Goal: Task Accomplishment & Management: Manage account settings

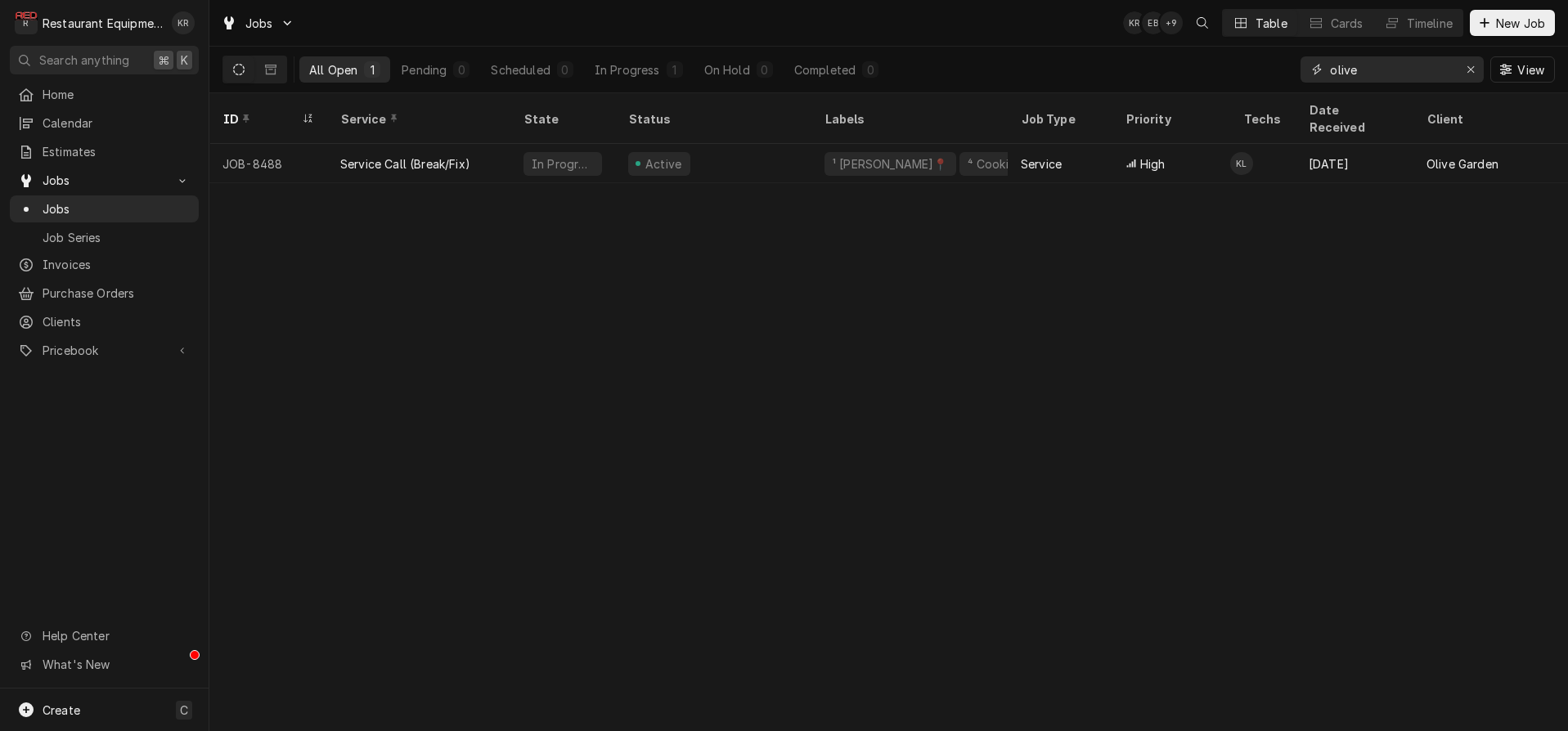
click at [1384, 69] on input "olive" at bounding box center [1391, 69] width 122 height 26
drag, startPoint x: 1382, startPoint y: 69, endPoint x: 1212, endPoint y: 63, distance: 170.1
click at [1330, 63] on input "olive" at bounding box center [1391, 69] width 122 height 26
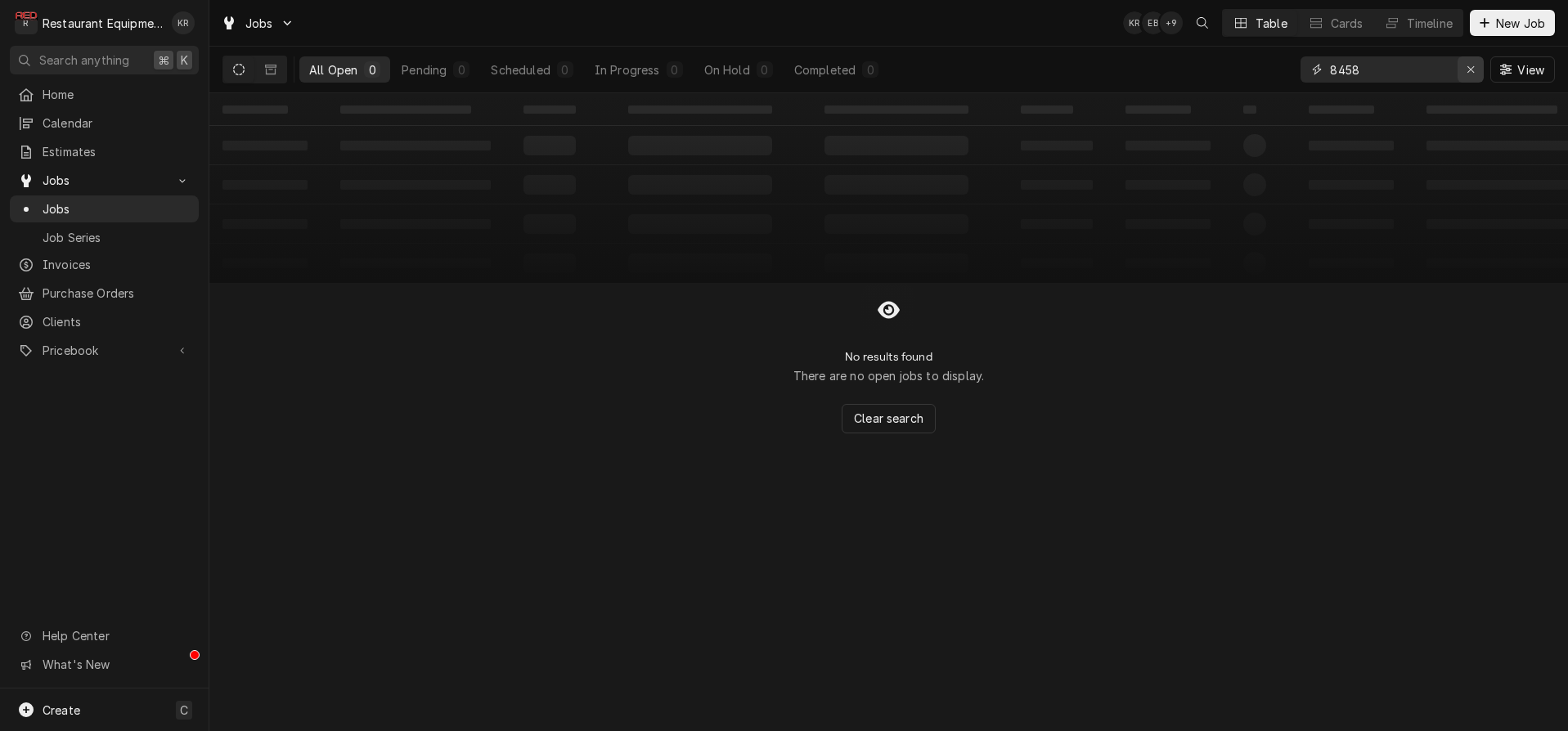
type input "8458"
click at [1476, 66] on div "Erase input" at bounding box center [1470, 69] width 16 height 16
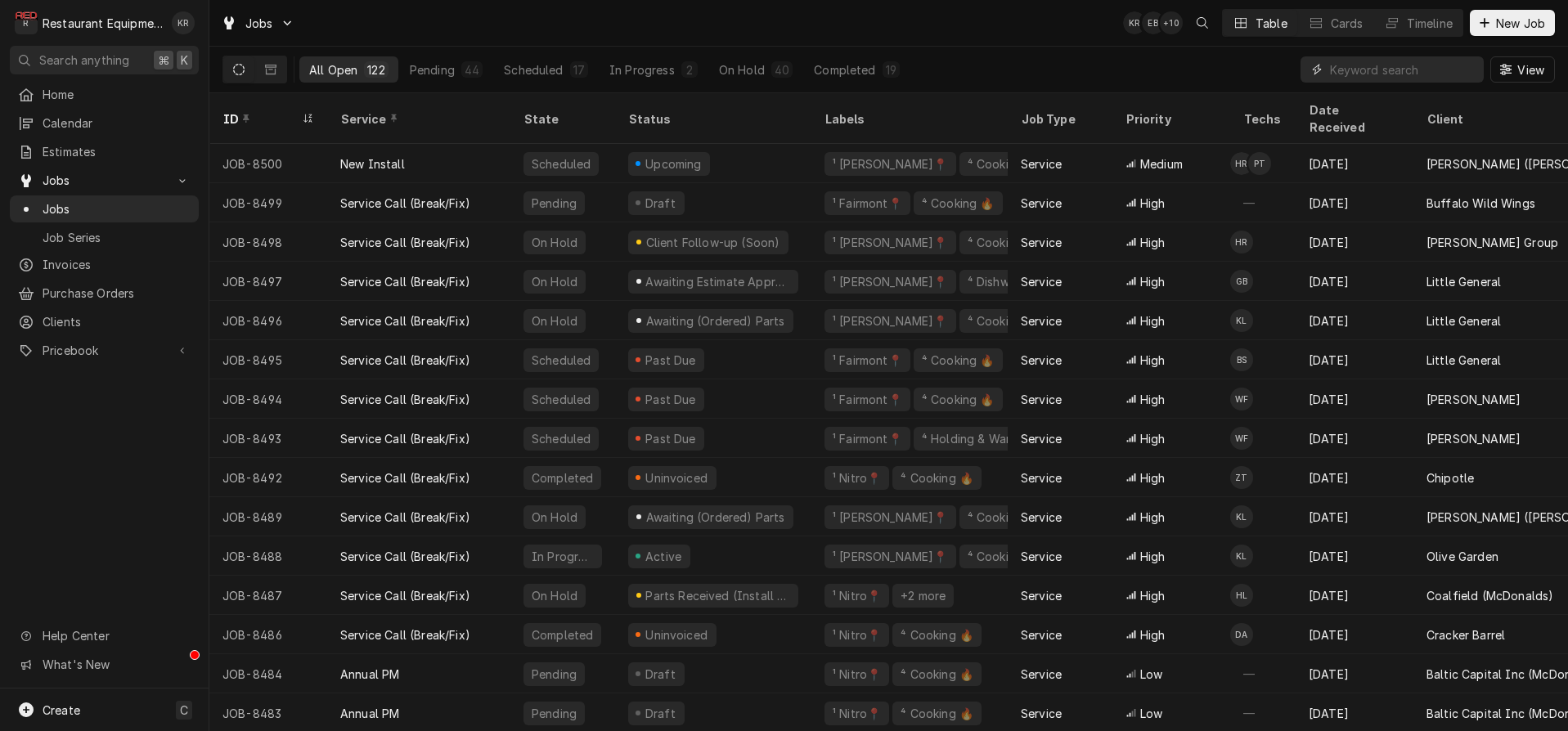
click at [1388, 65] on input "Dynamic Content Wrapper" at bounding box center [1403, 69] width 146 height 26
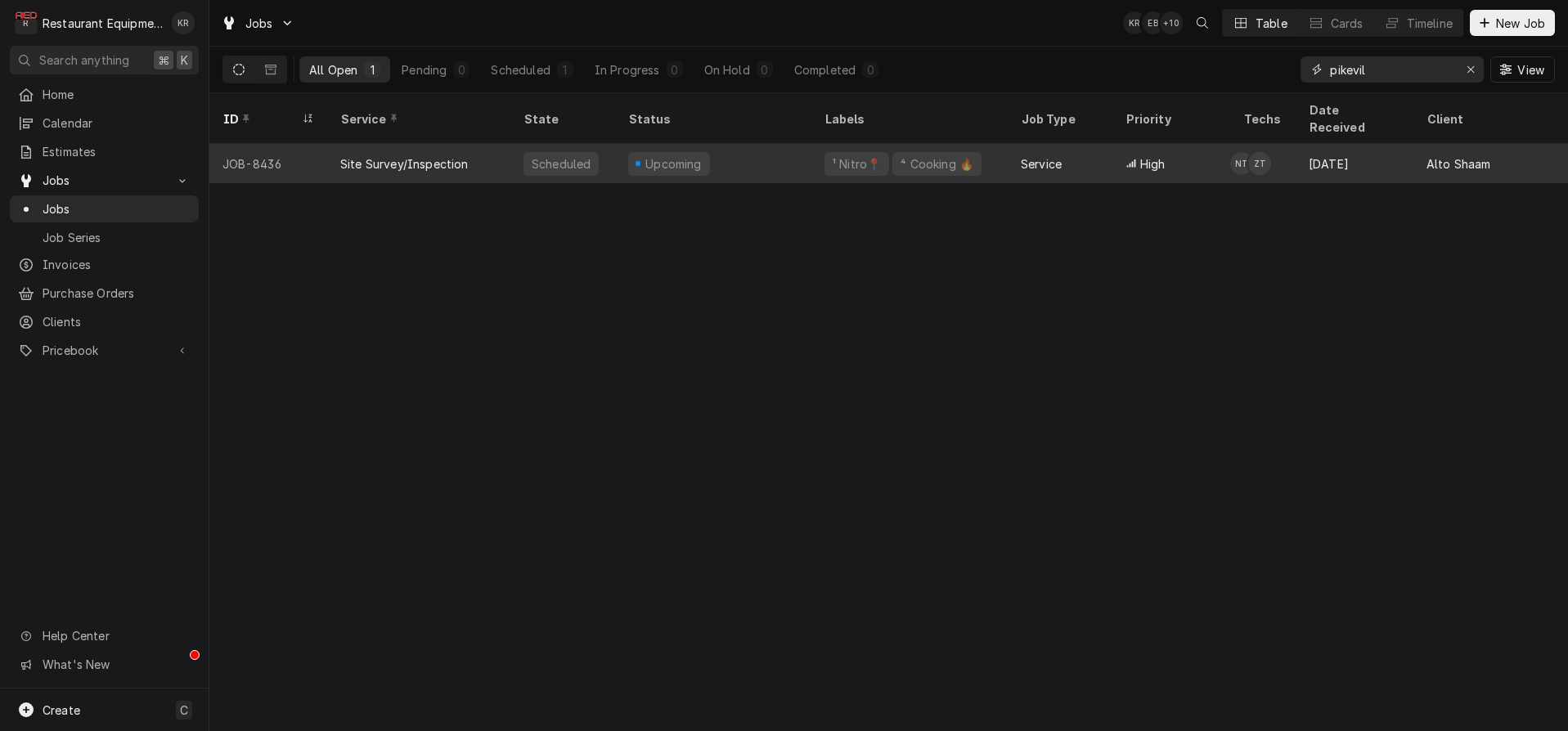
type input "pikevil"
click at [356, 155] on div "Site Survey/Inspection" at bounding box center [404, 164] width 128 height 17
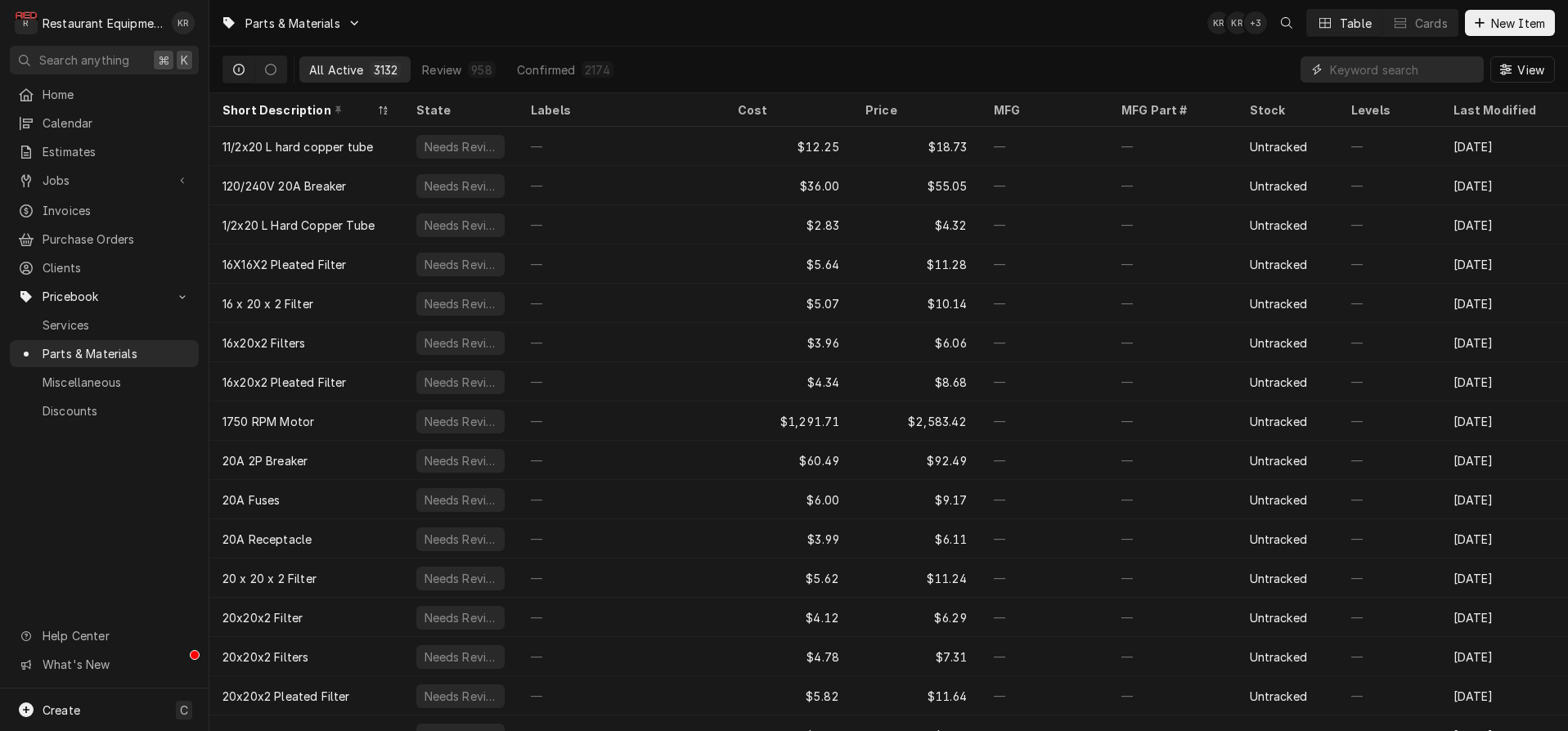
click at [1401, 73] on input "Dynamic Content Wrapper" at bounding box center [1403, 69] width 146 height 26
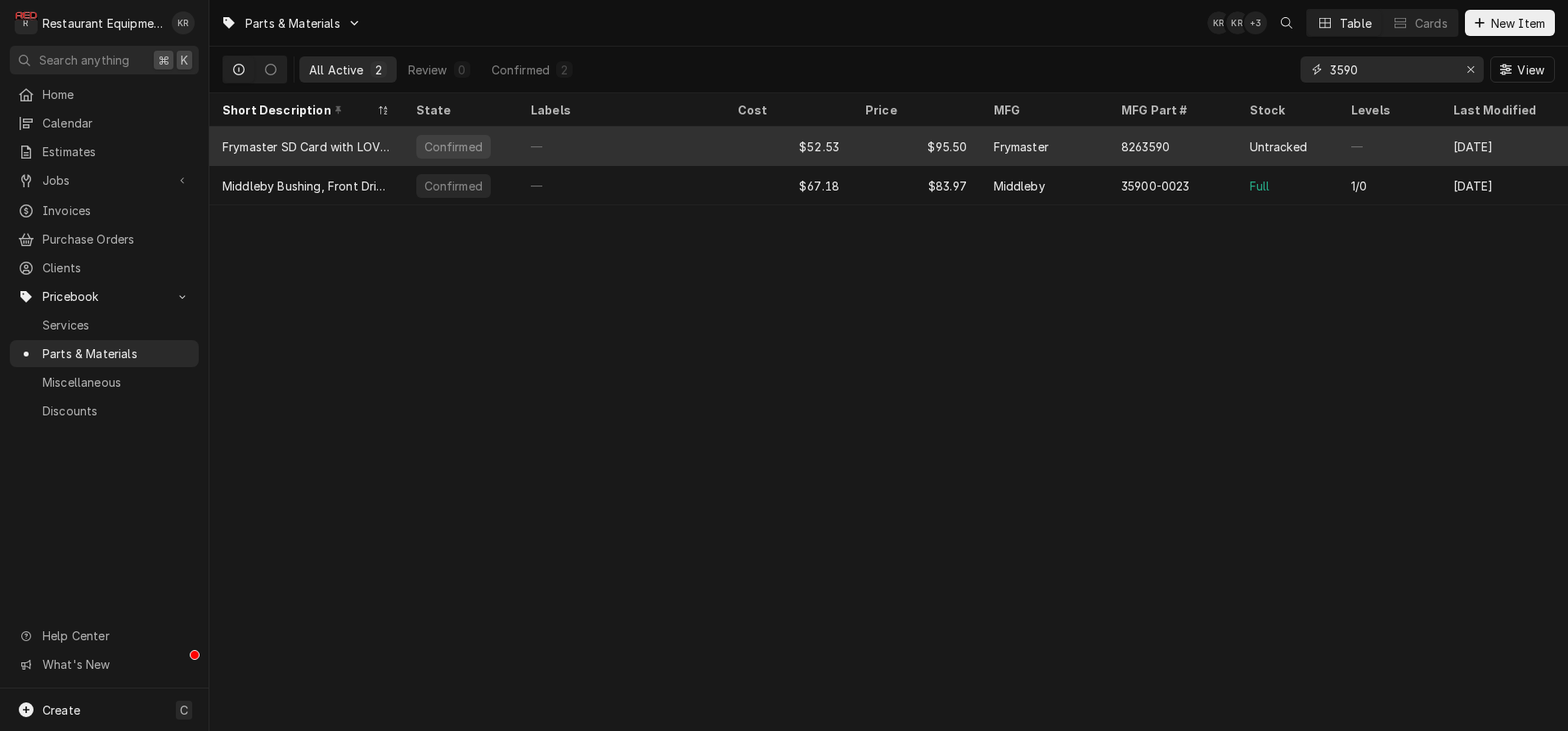
type input "3590"
click at [784, 149] on div "$52.53" at bounding box center [789, 146] width 128 height 39
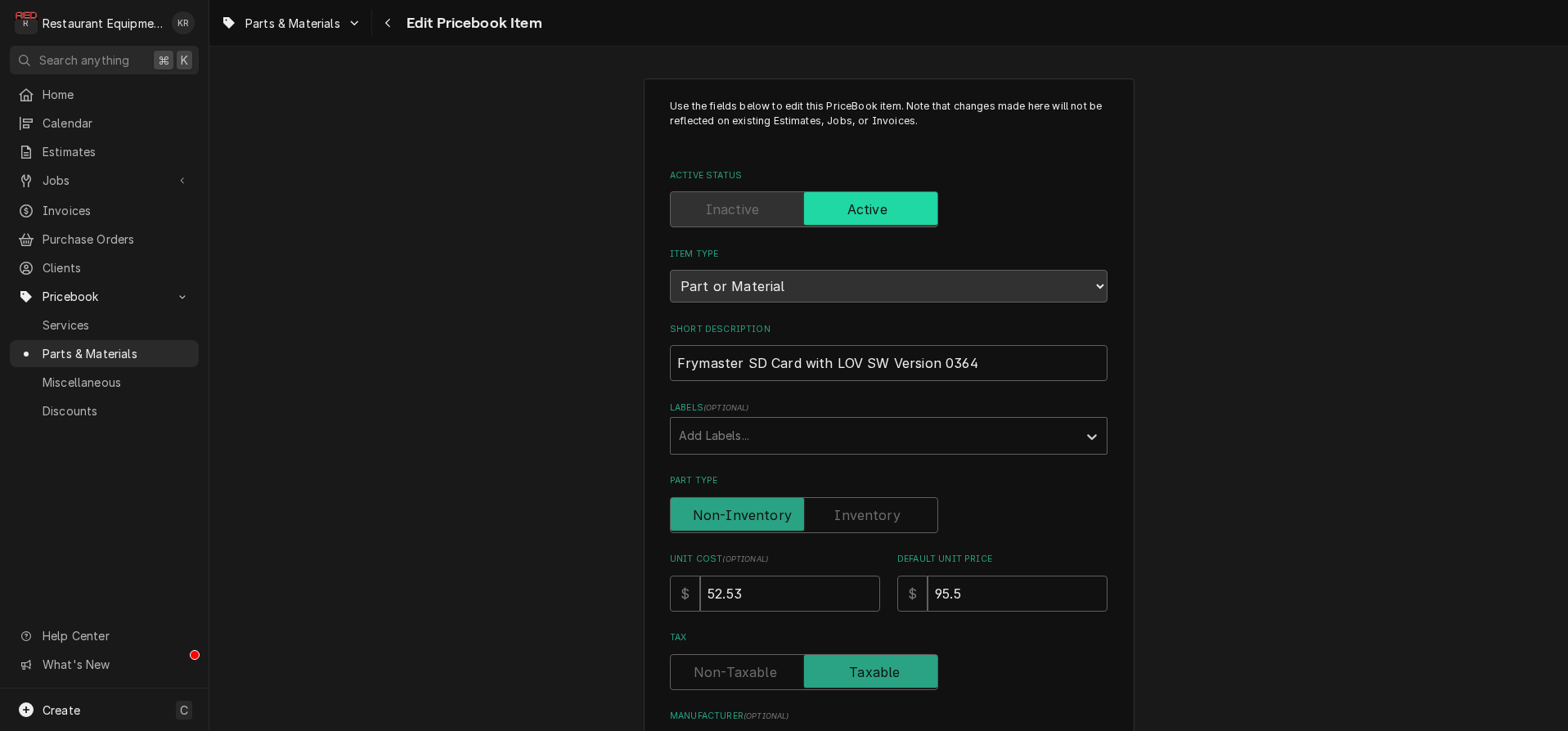
type textarea "x"
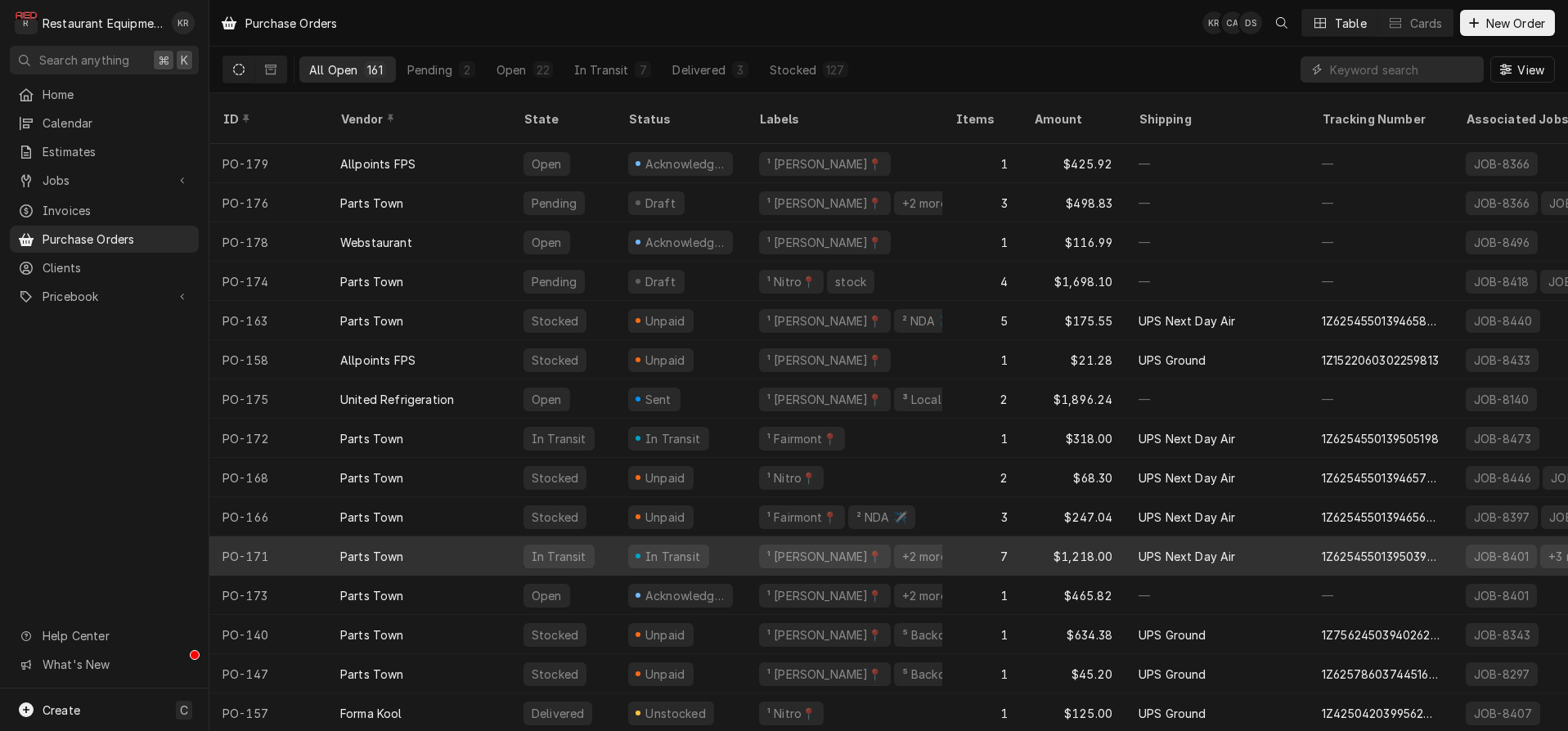
click at [407, 537] on div "Parts Town" at bounding box center [418, 556] width 183 height 39
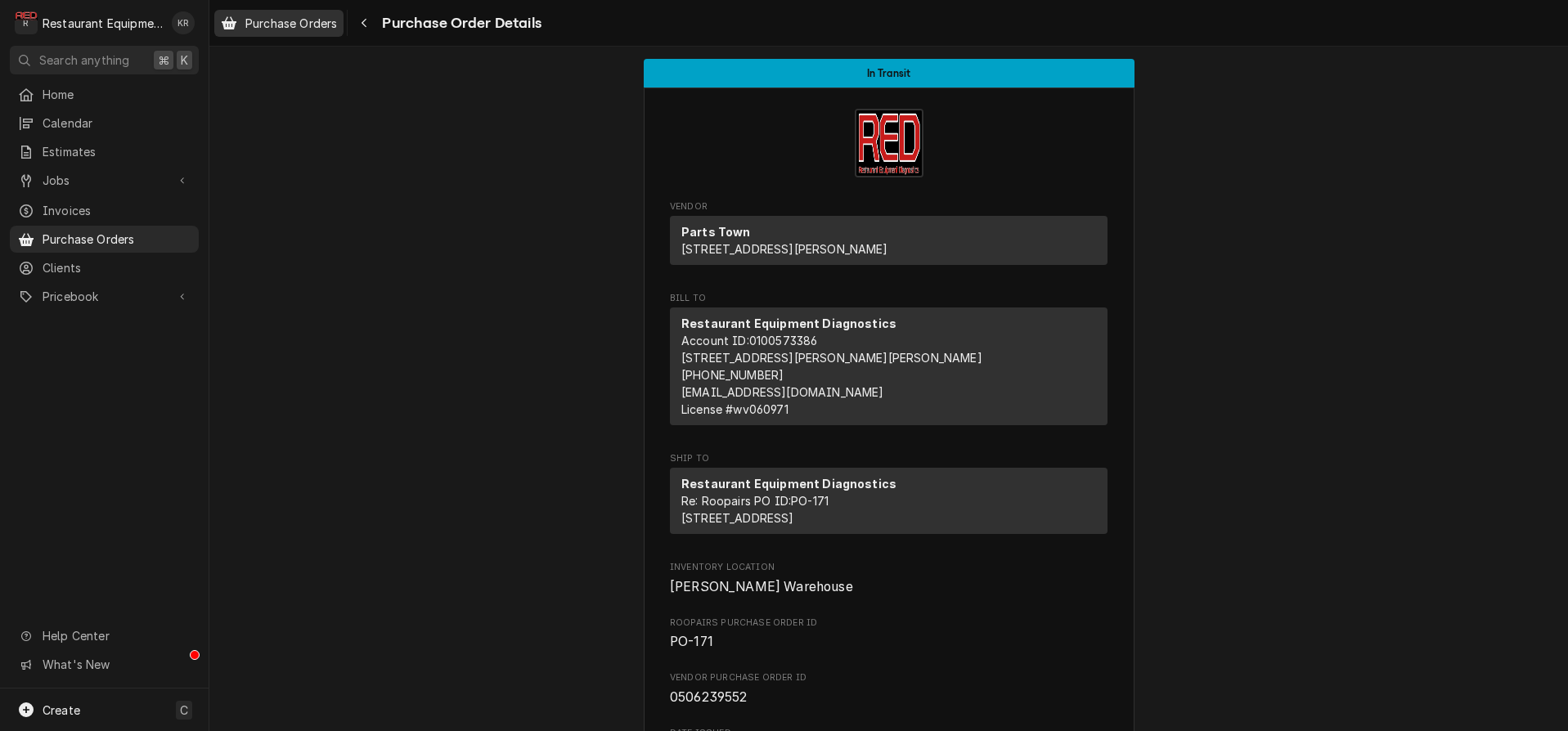
click at [301, 27] on span "Purchase Orders" at bounding box center [291, 23] width 92 height 17
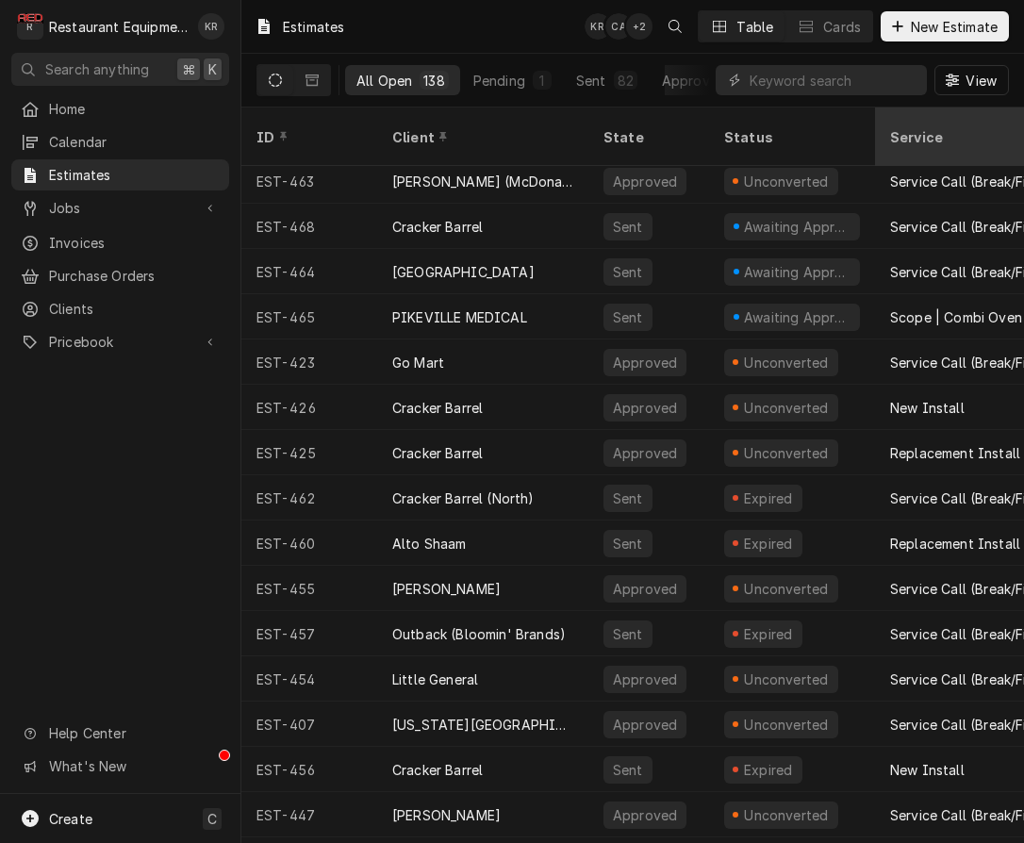
scroll to position [379, 0]
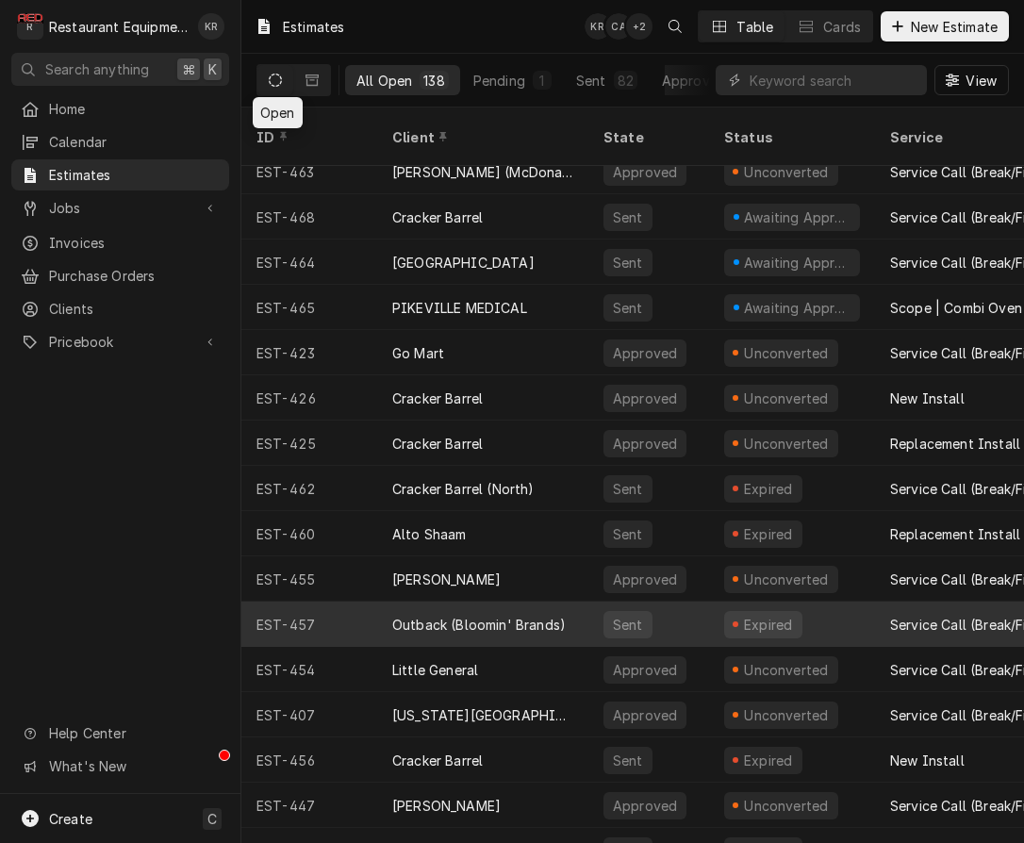
click at [426, 615] on div "Outback (Bloomin' Brands)" at bounding box center [479, 625] width 174 height 20
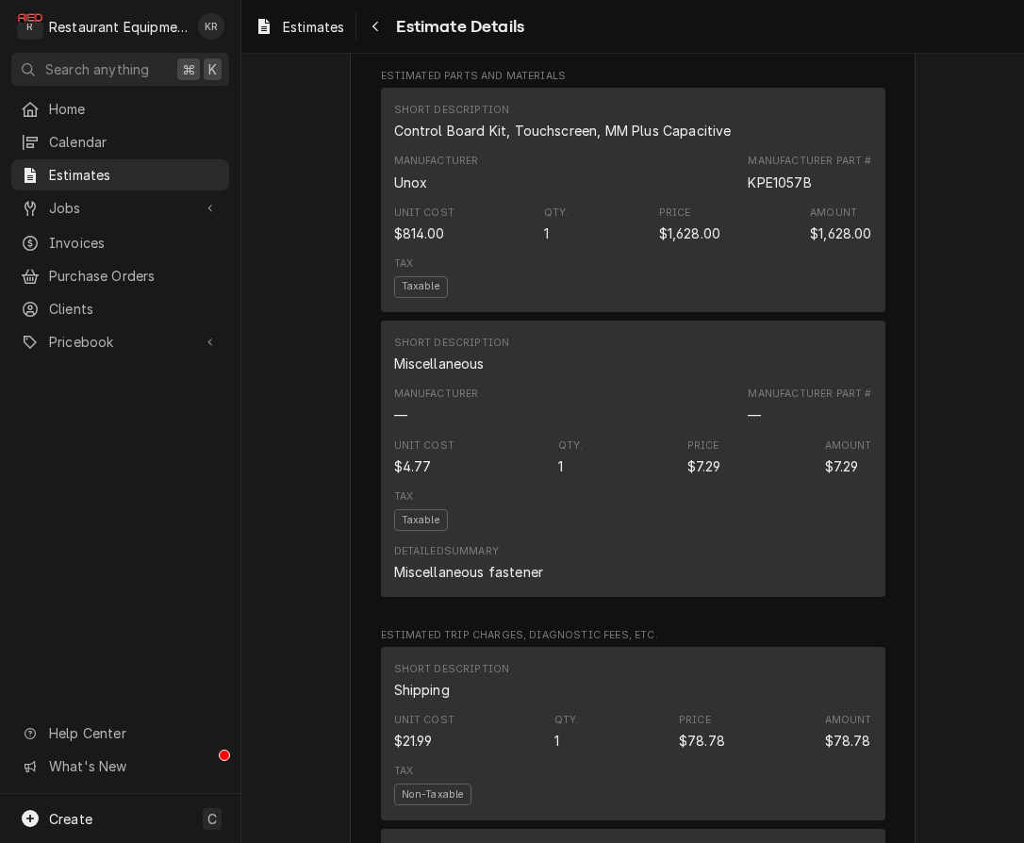
scroll to position [1720, 0]
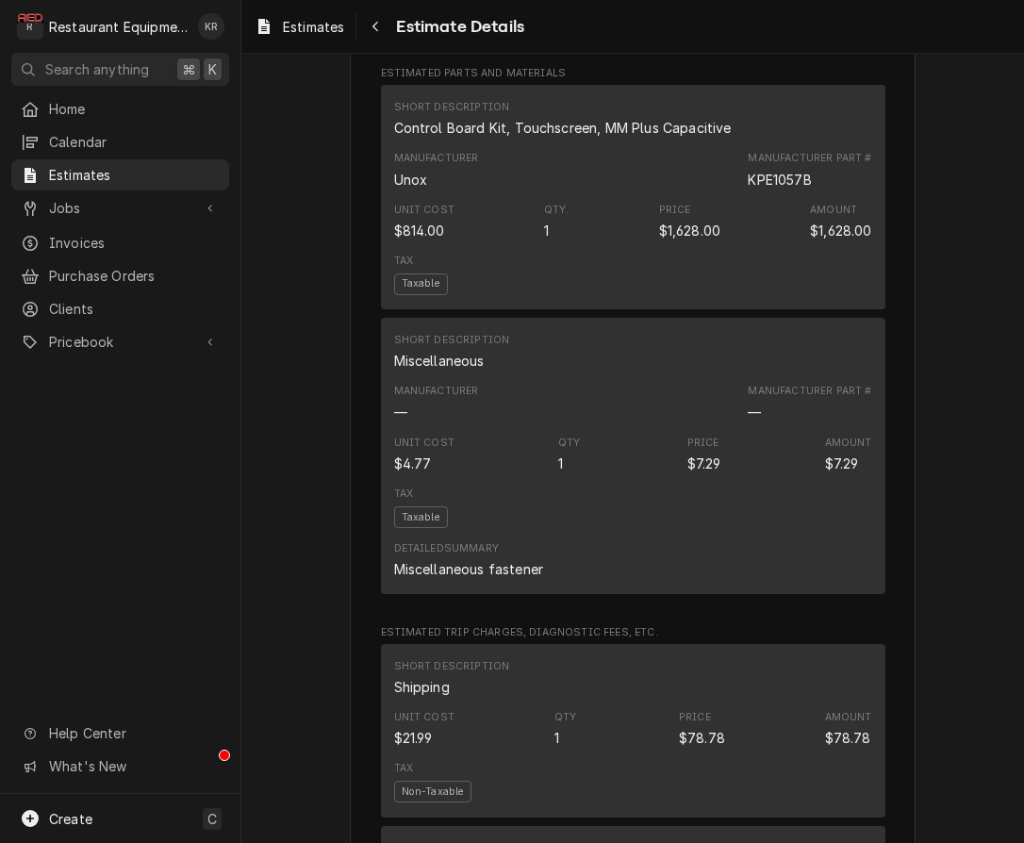
click at [764, 190] on div "KPE1057B" at bounding box center [779, 180] width 63 height 20
copy div "KPE1057B"
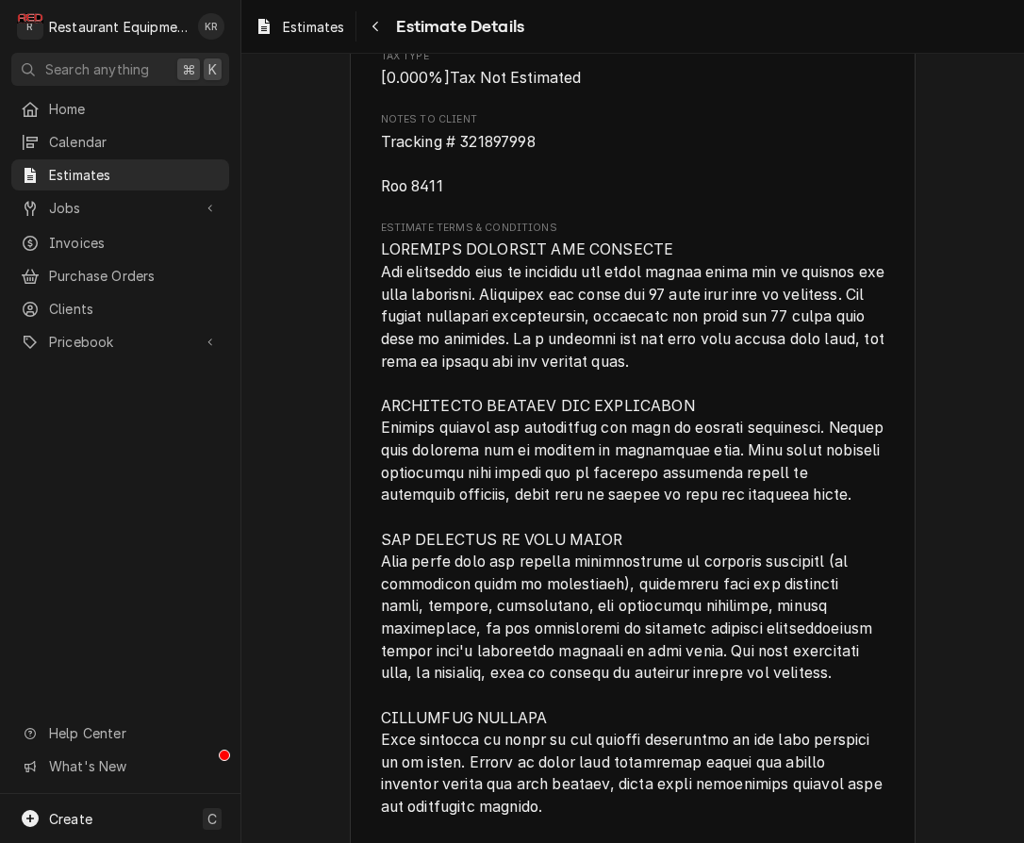
scroll to position [3077, 0]
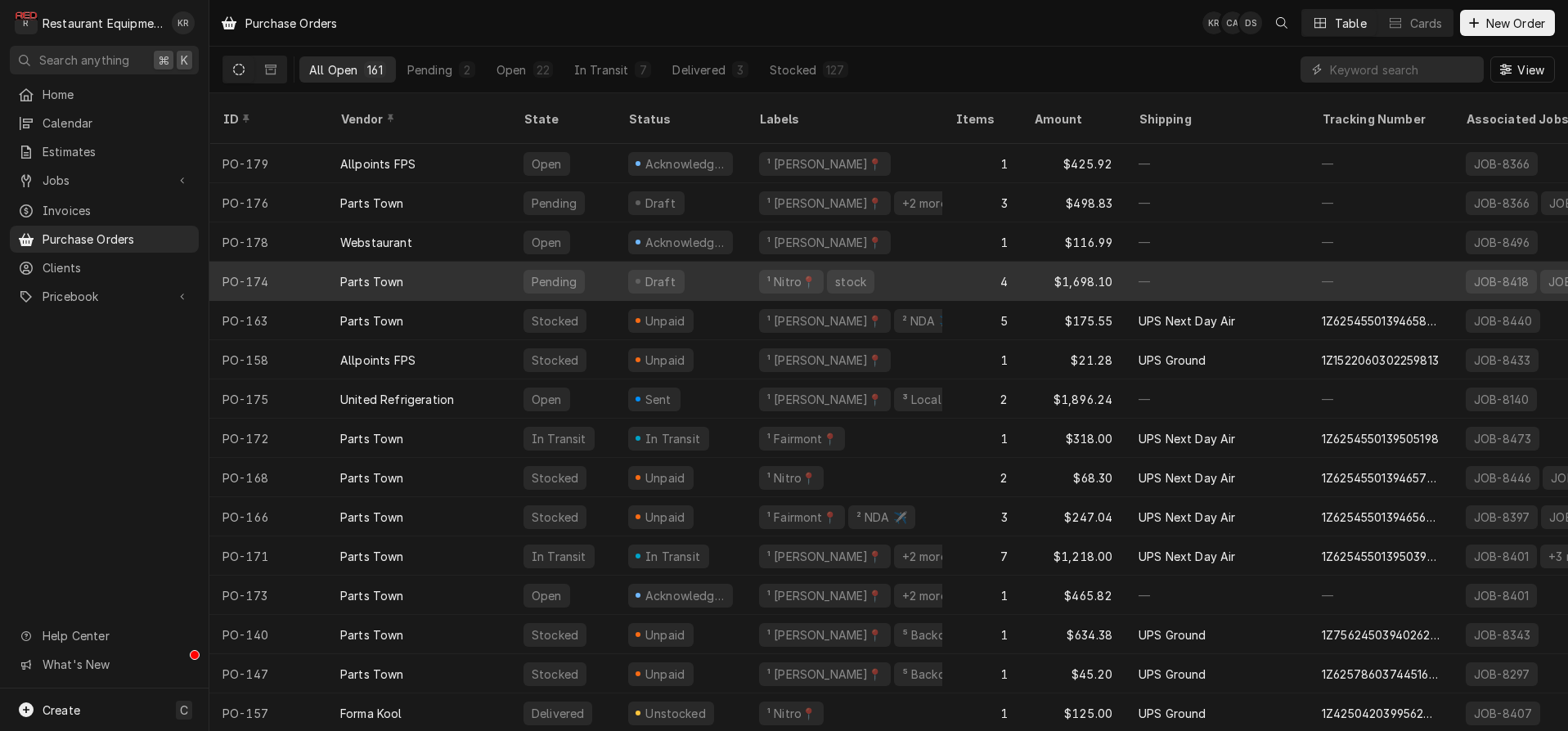
click at [797, 270] on div "¹ Nitro📍" at bounding box center [791, 281] width 65 height 23
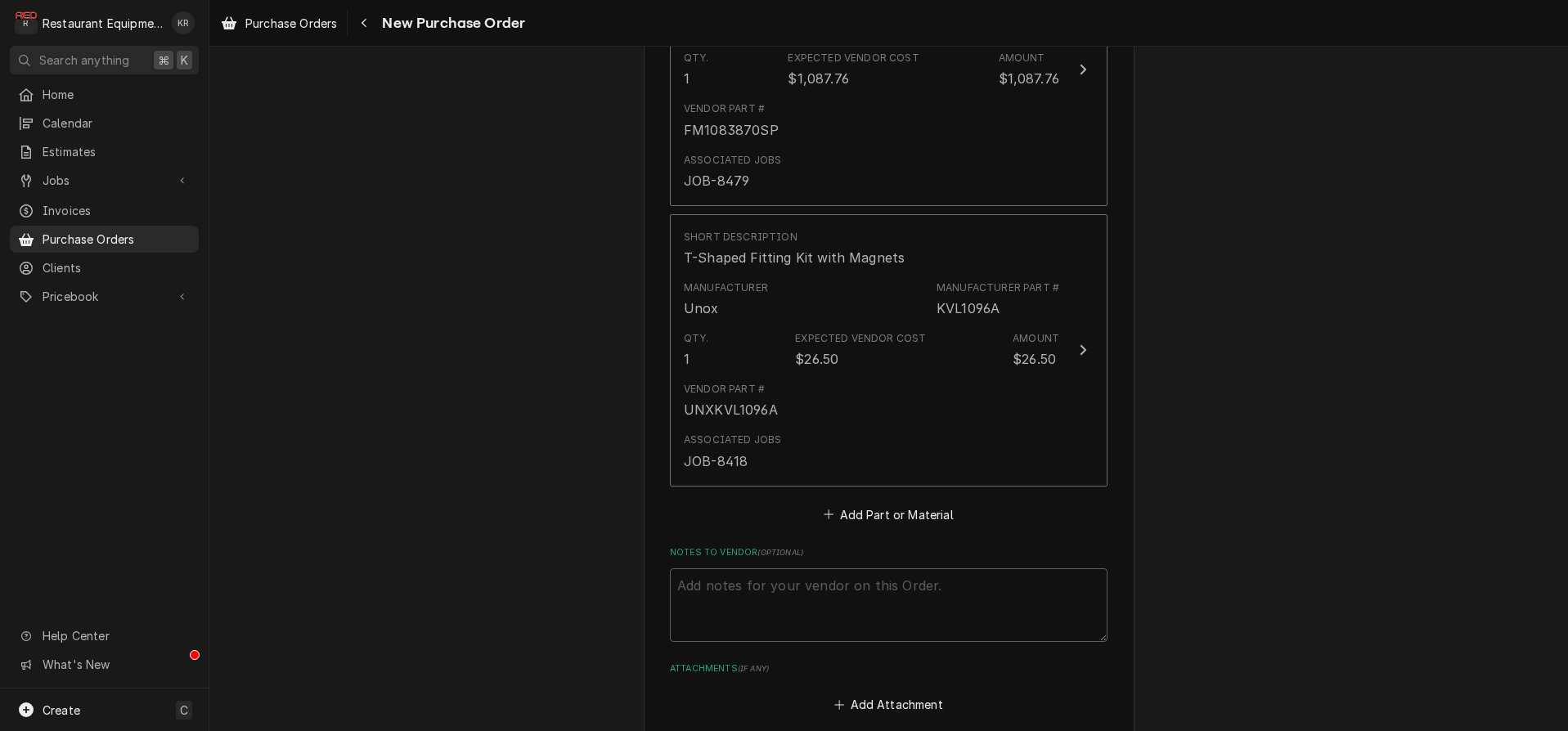
scroll to position [1380, 0]
click at [872, 517] on button "Add Part or Material" at bounding box center [889, 513] width 135 height 23
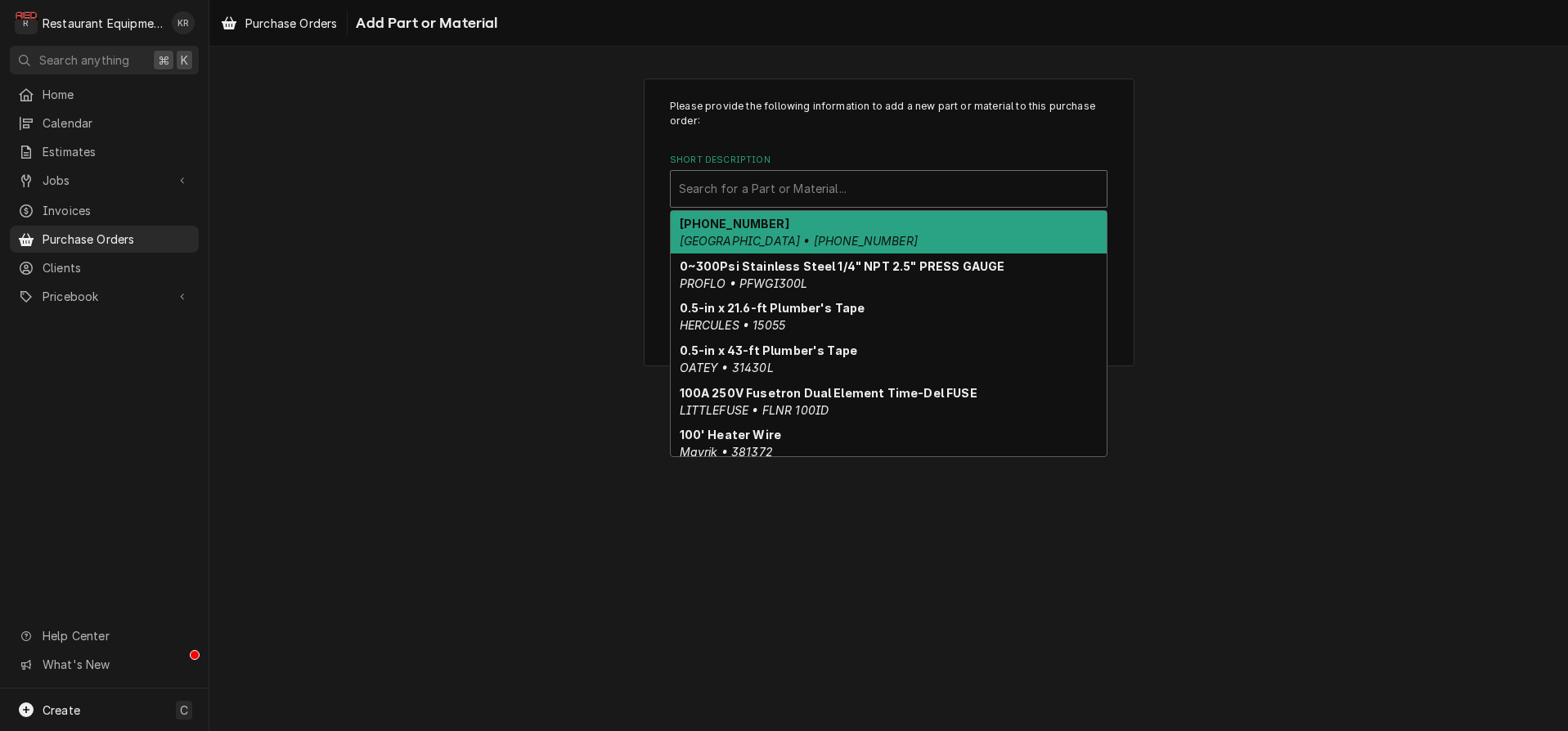
click at [743, 198] on div "Short Description" at bounding box center [889, 189] width 420 height 29
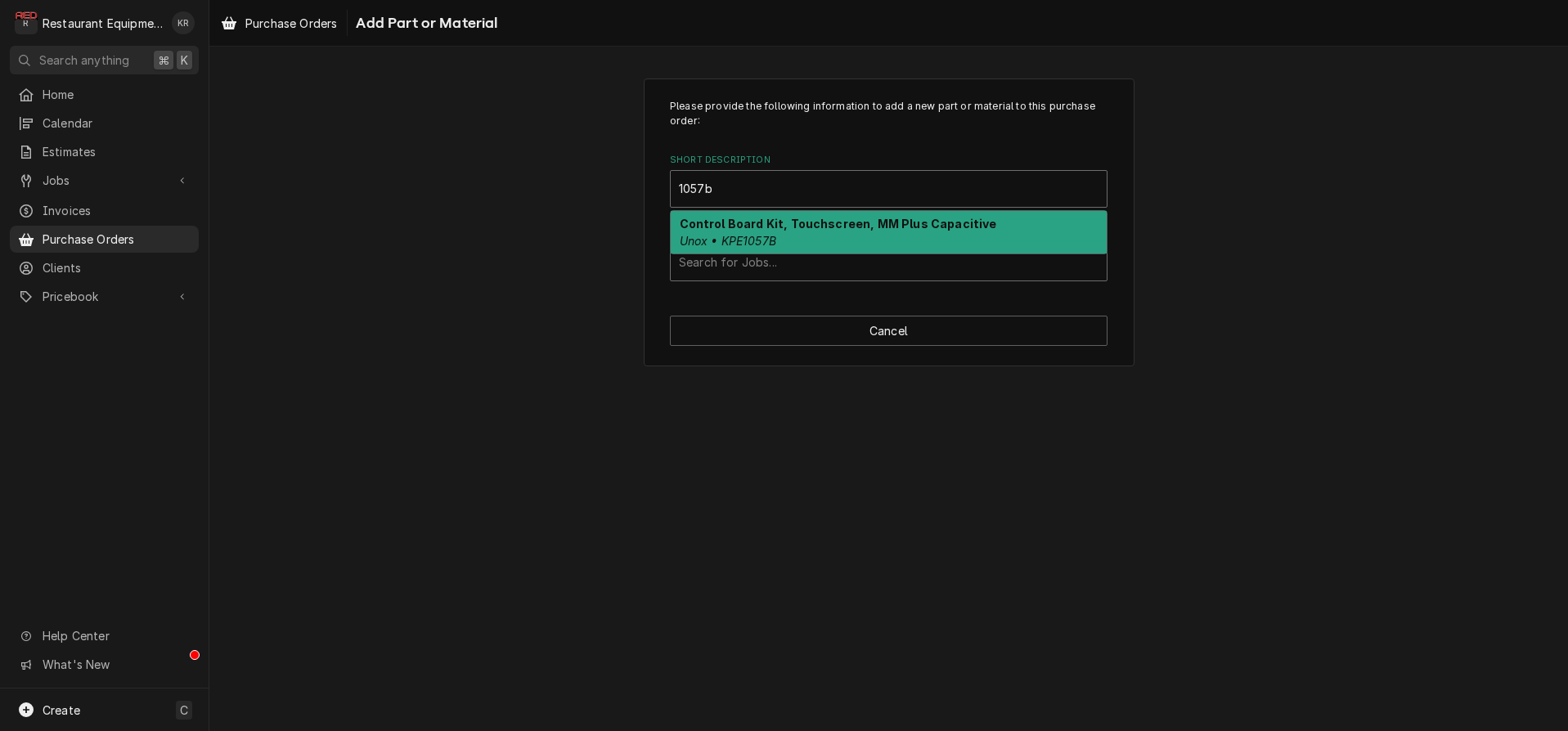
type input "1057b"
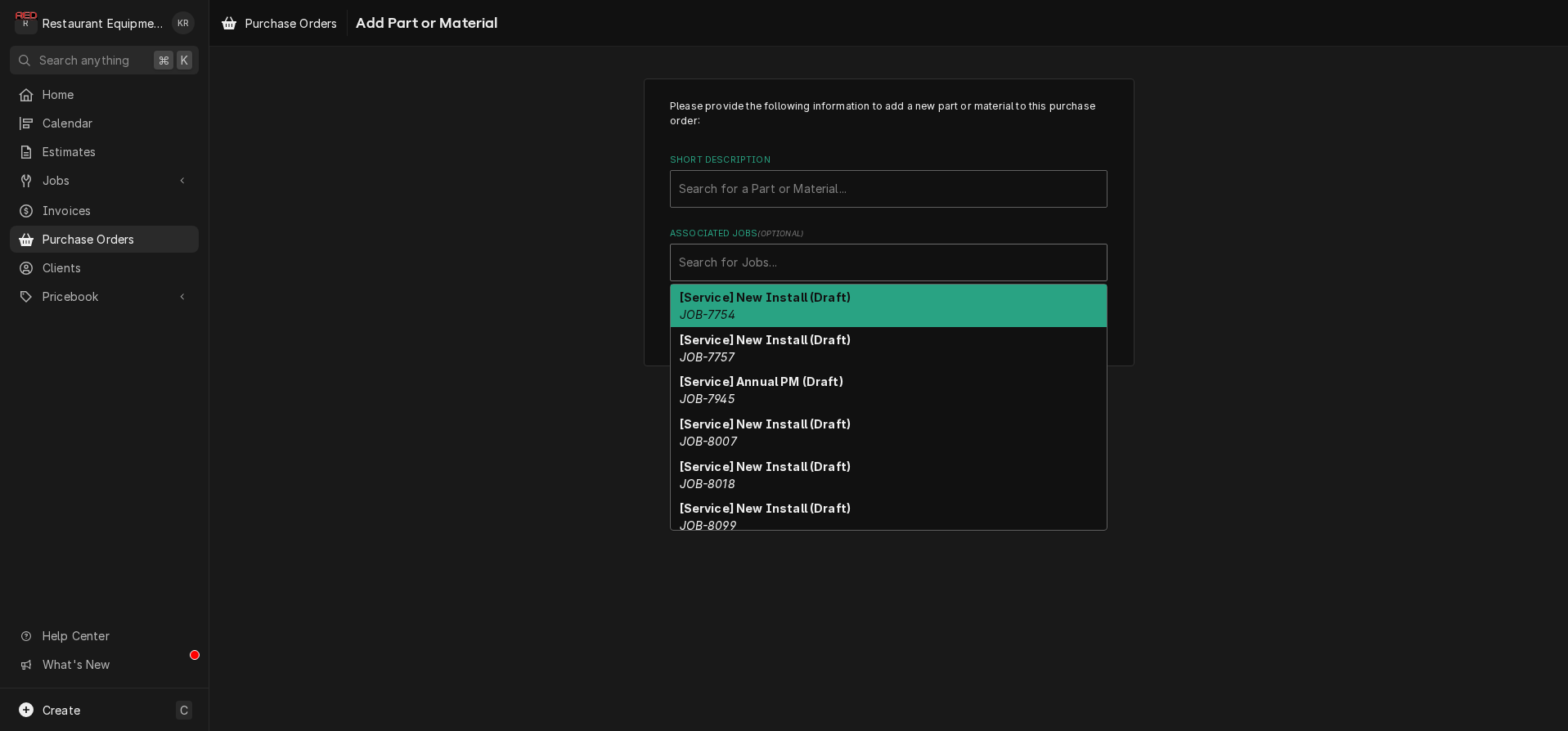
drag, startPoint x: 752, startPoint y: 254, endPoint x: 753, endPoint y: 241, distance: 13.0
click at [753, 254] on div "Associated Jobs" at bounding box center [889, 263] width 420 height 29
click at [745, 188] on div "Short Description" at bounding box center [889, 189] width 420 height 29
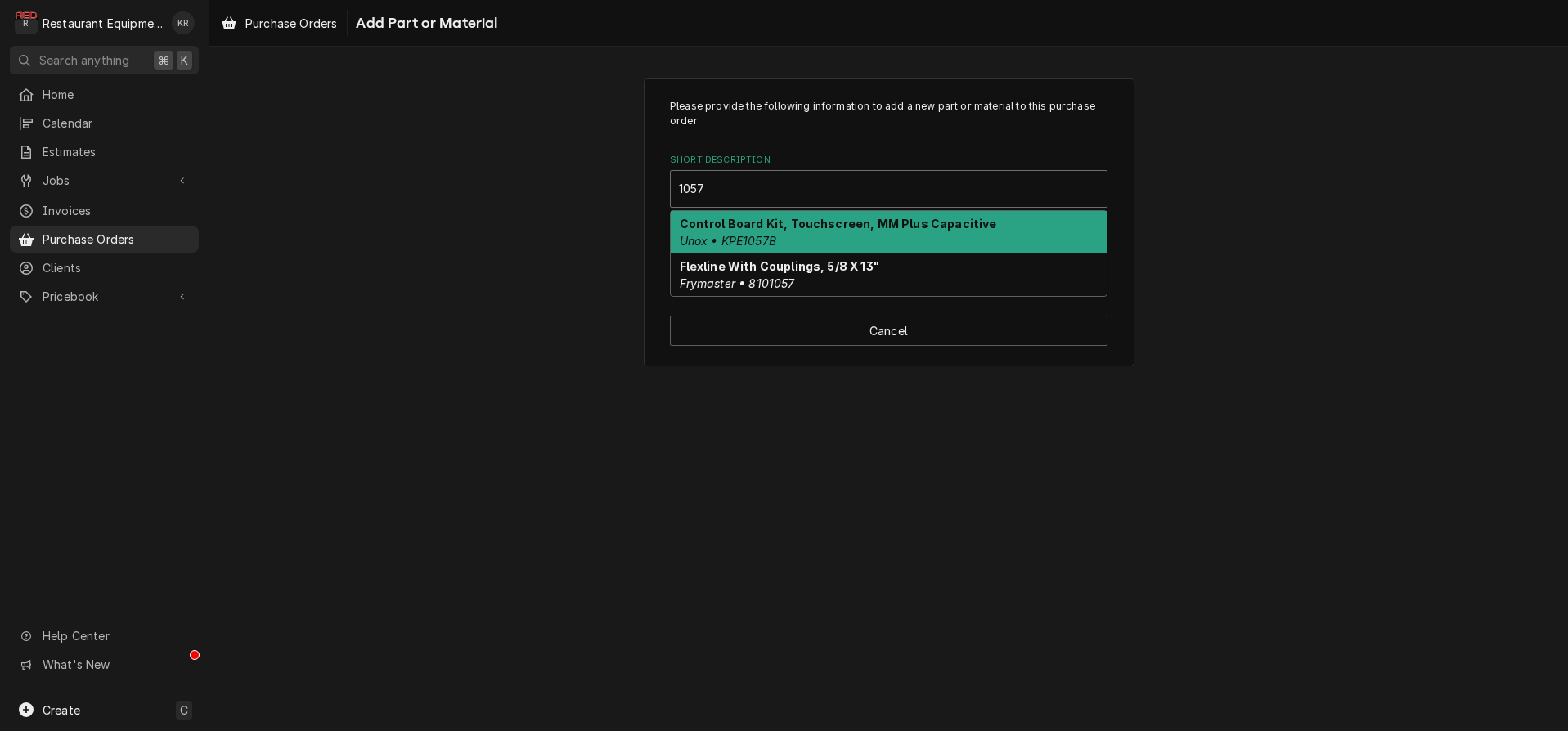
type input "1057b"
click at [747, 225] on strong "Control Board Kit, Touchscreen, MM Plus Capacitive" at bounding box center [839, 224] width 317 height 14
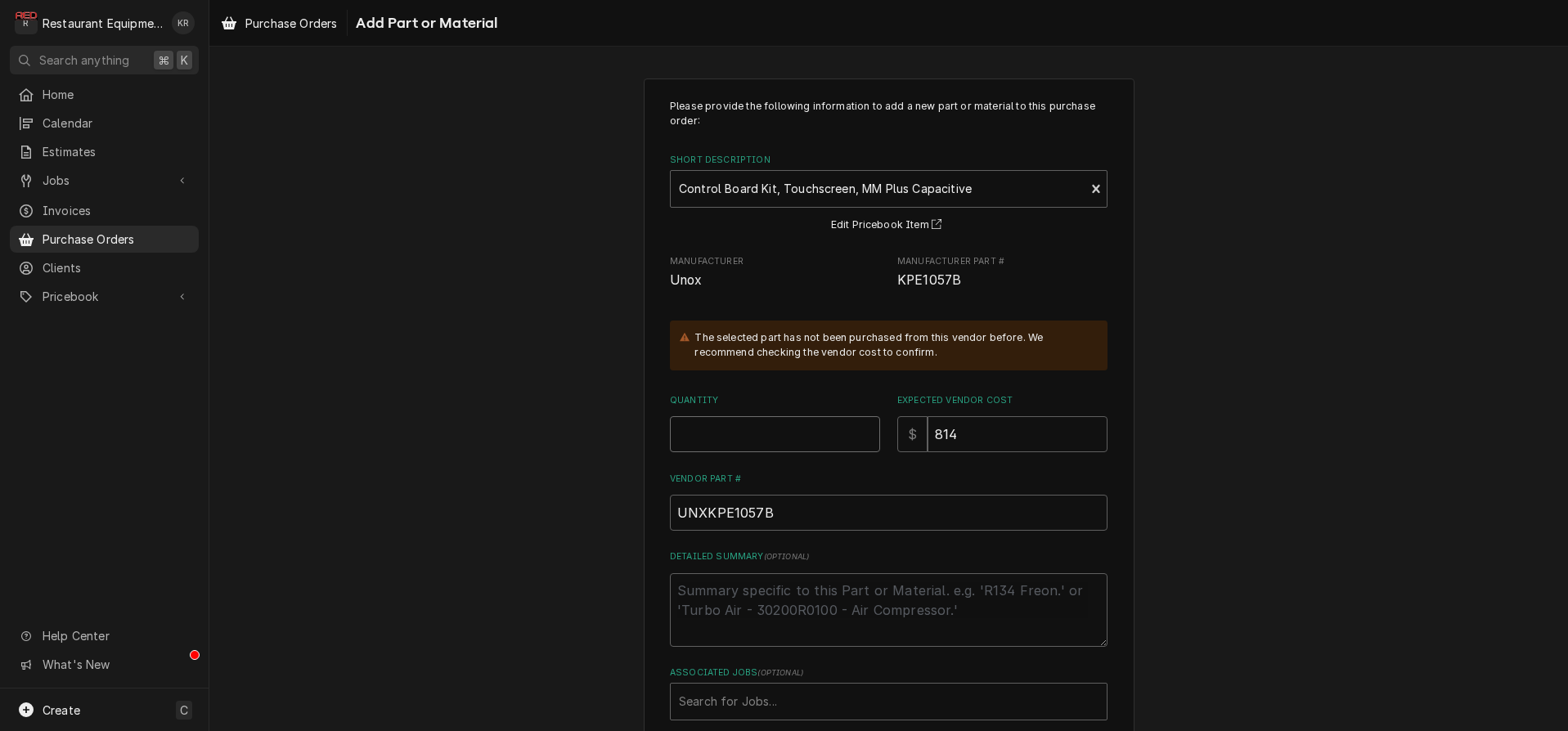
click at [737, 436] on input "Quantity" at bounding box center [774, 434] width 210 height 36
type textarea "x"
type input "1"
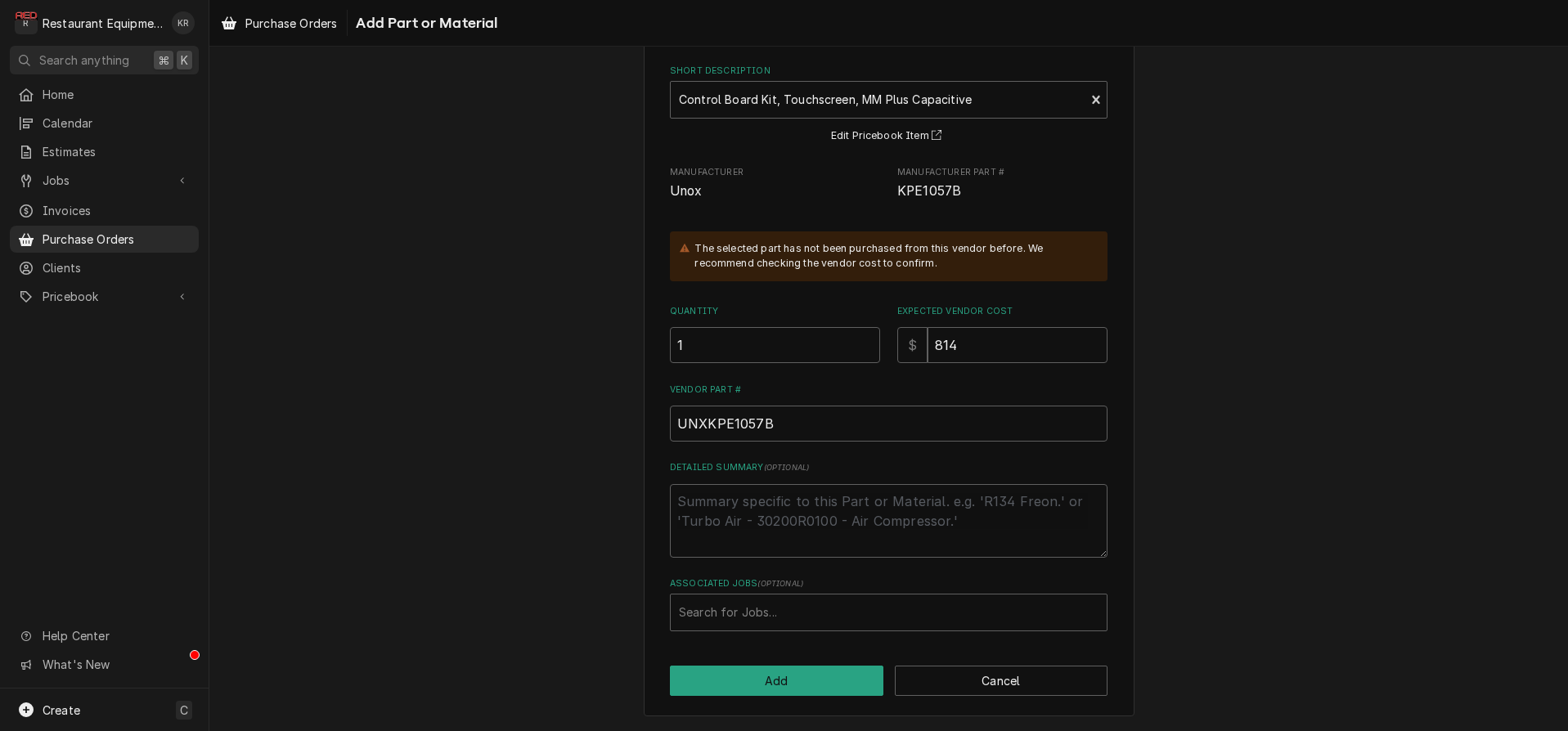
click at [778, 591] on label "Associated Jobs ( optional )" at bounding box center [888, 584] width 438 height 13
click at [775, 607] on div "Associated Jobs" at bounding box center [889, 612] width 420 height 29
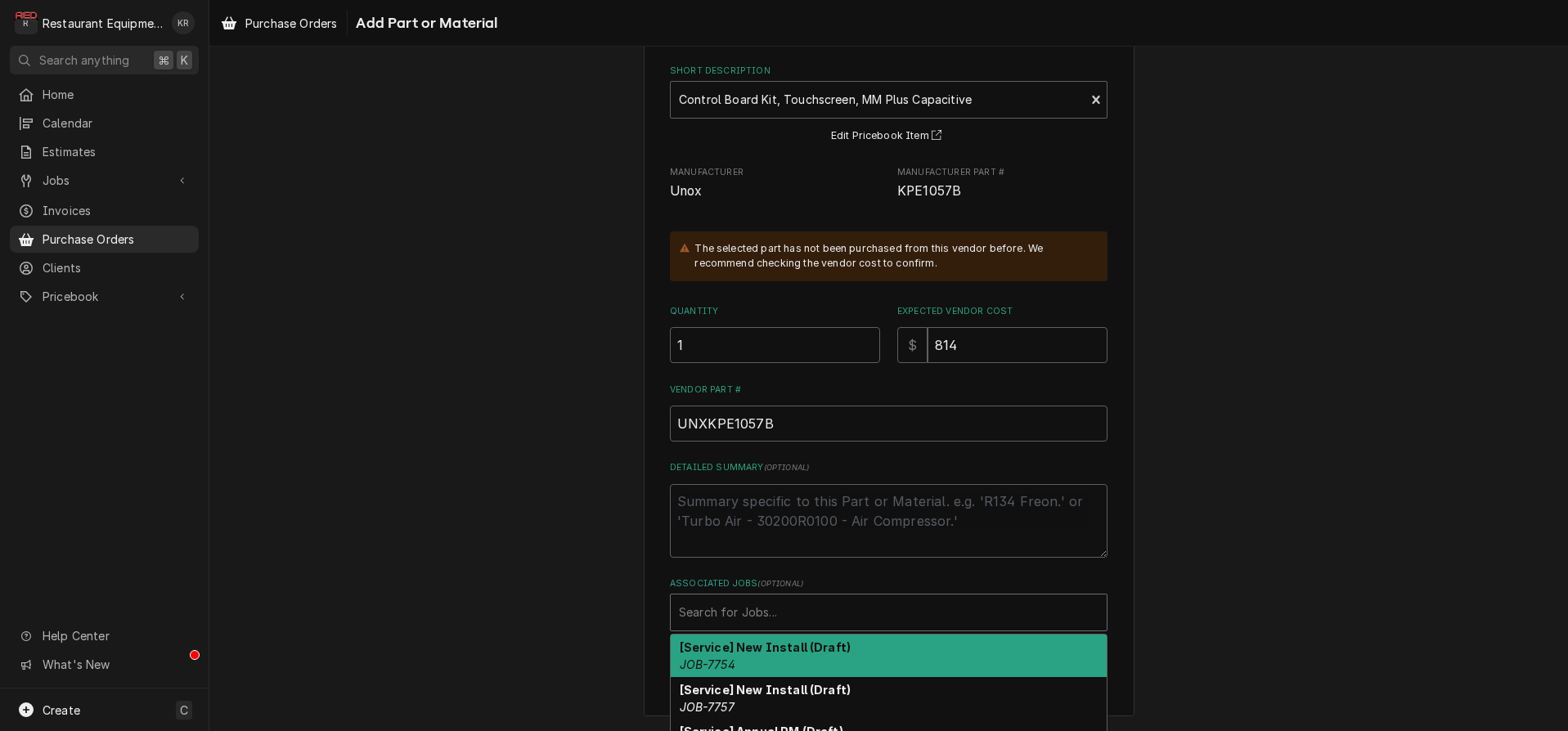
click at [803, 610] on div "Associated Jobs" at bounding box center [889, 612] width 420 height 29
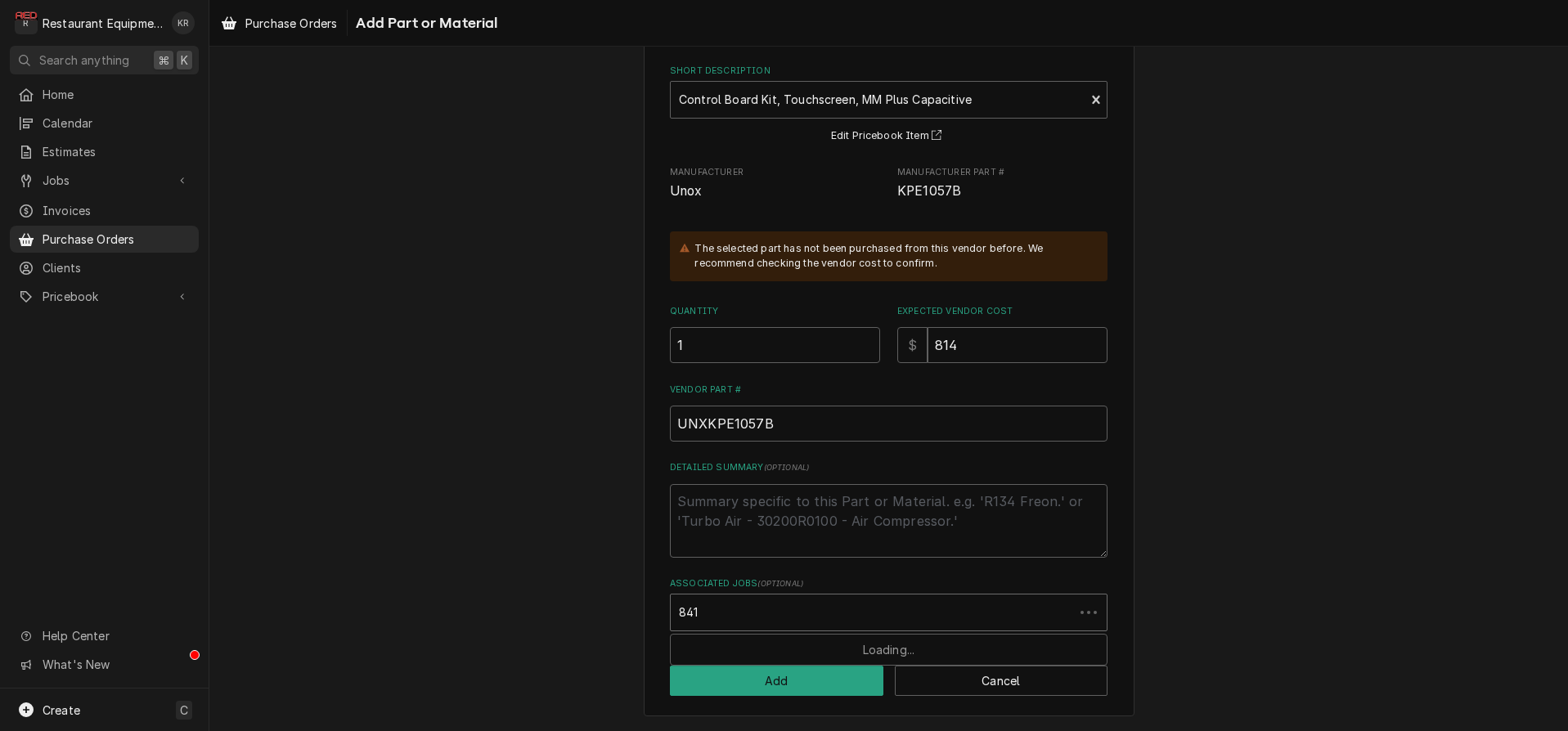
type input "8411"
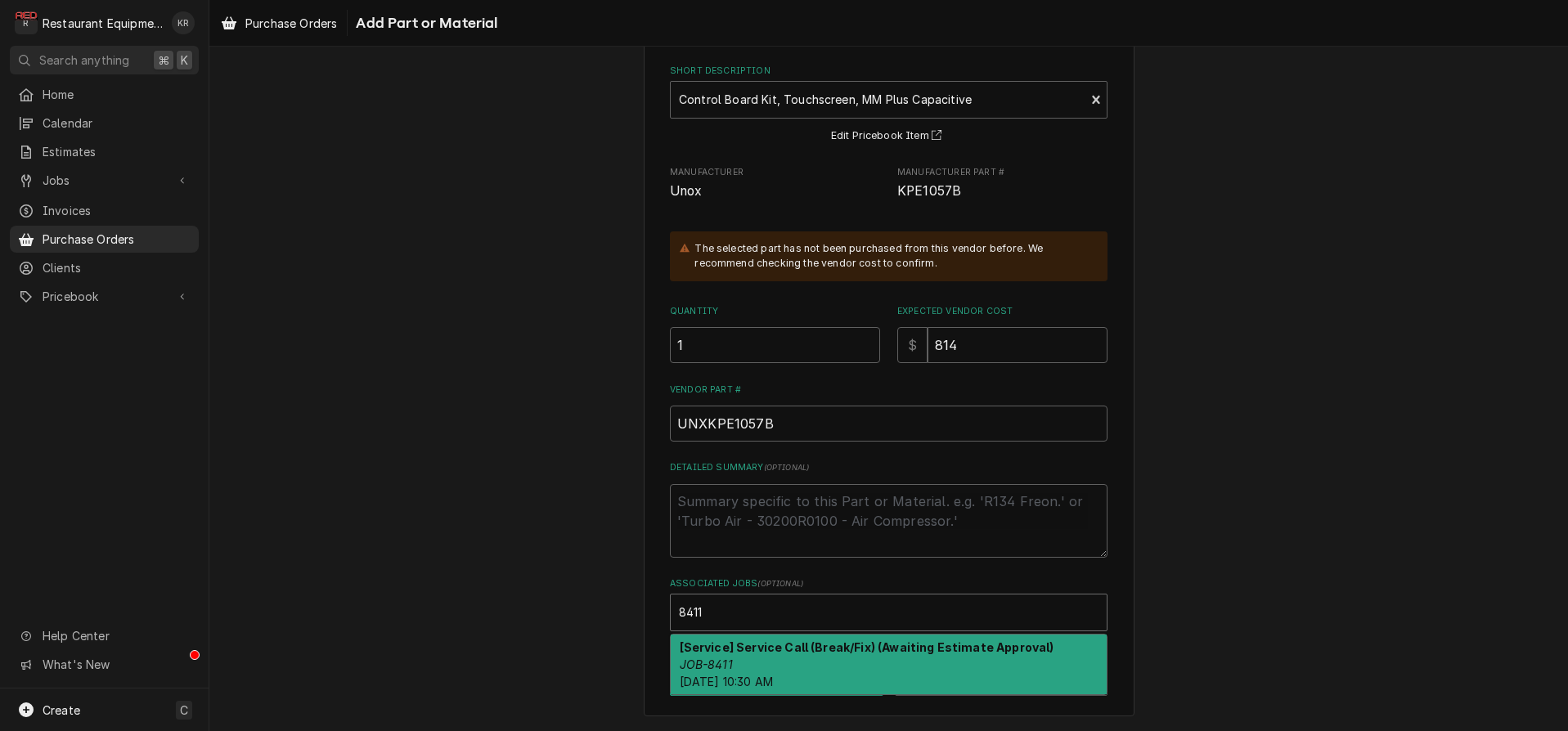
click at [783, 667] on div "[Service] Service Call (Break/Fix) (Awaiting Estimate Approval) JOB-8411 Tue, A…" at bounding box center [888, 664] width 436 height 60
type textarea "x"
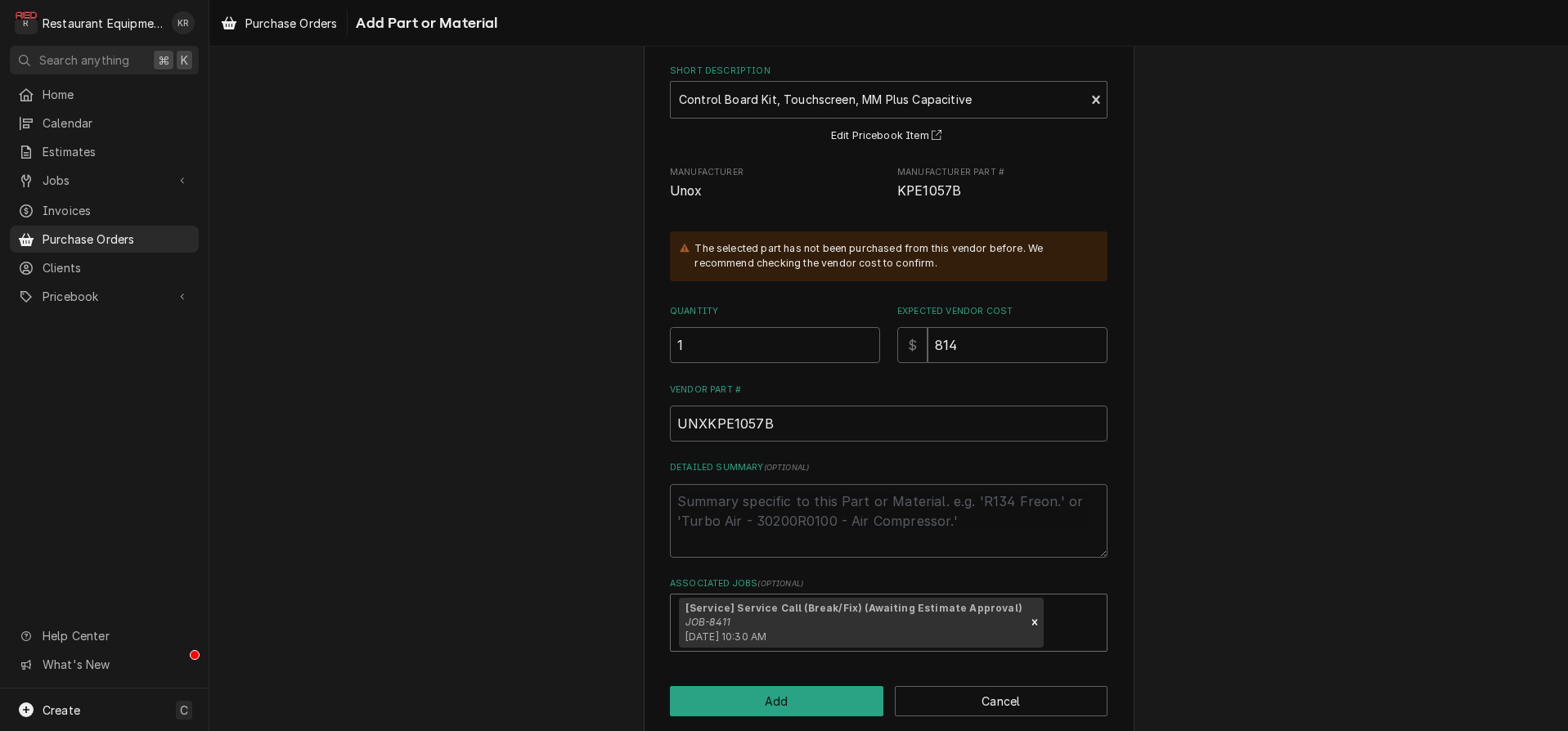
click at [783, 721] on div "Please provide the following information to add a new part or material to this …" at bounding box center [889, 363] width 491 height 748
click at [770, 699] on button "Add" at bounding box center [776, 701] width 213 height 30
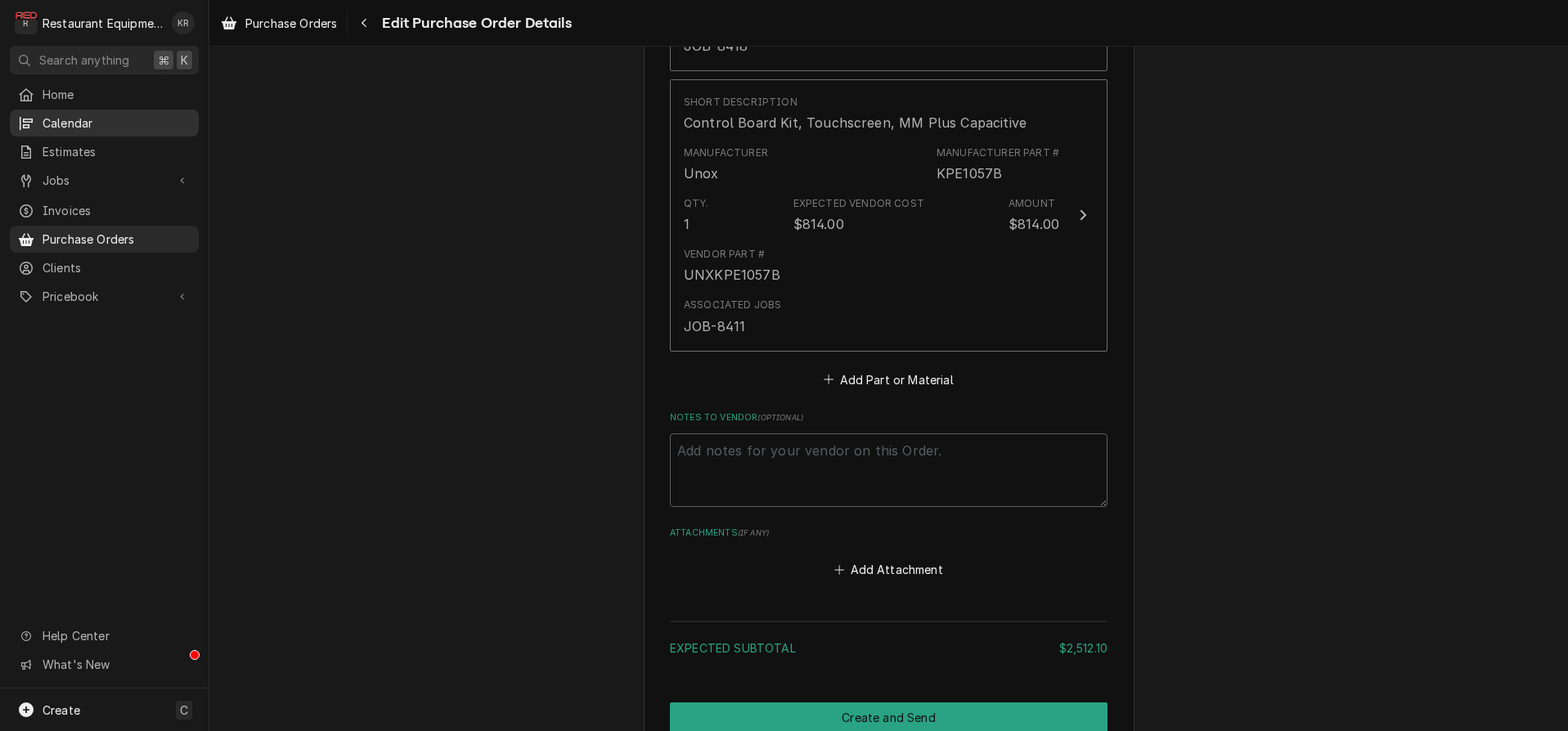
scroll to position [1990, 0]
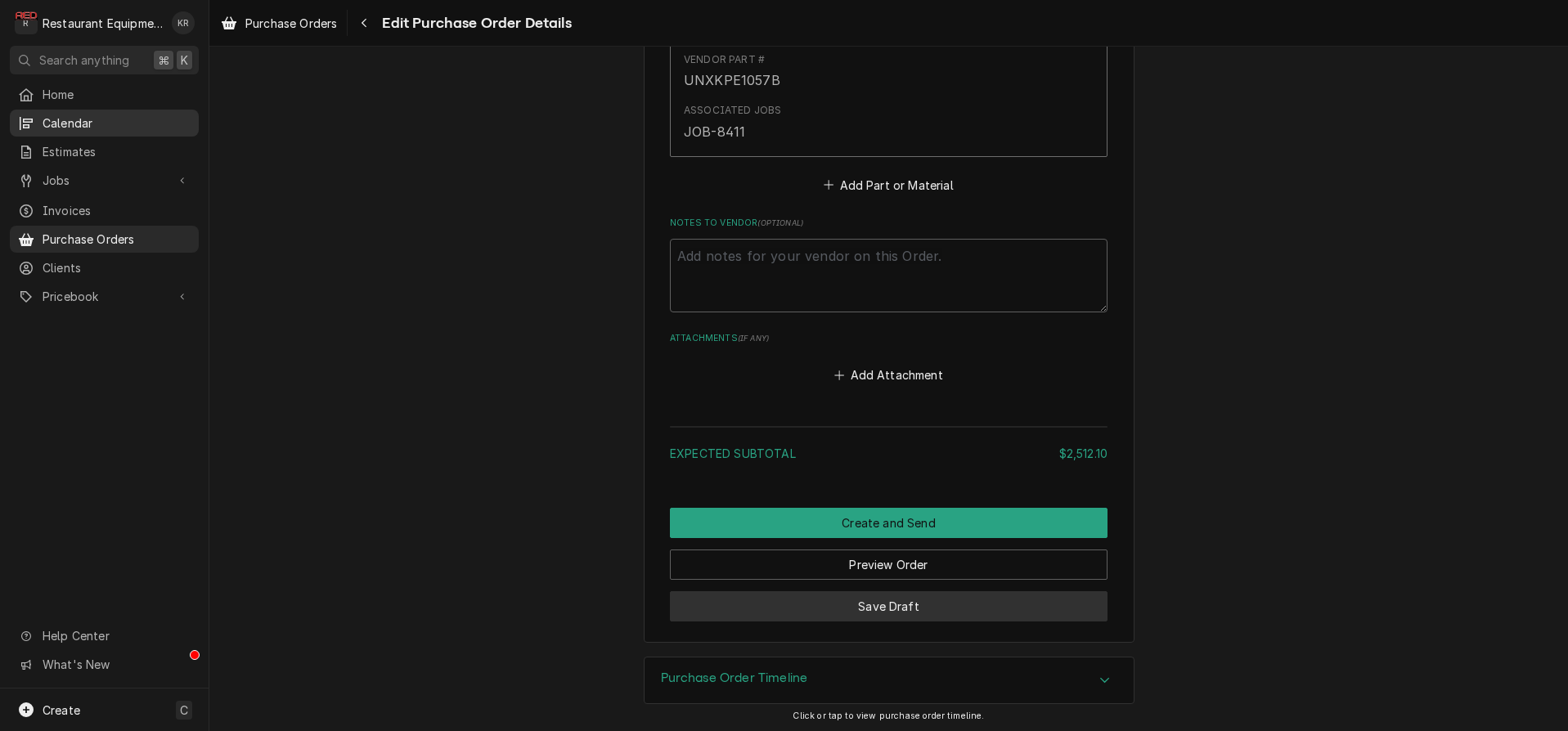
click at [902, 601] on button "Save Draft" at bounding box center [888, 606] width 438 height 30
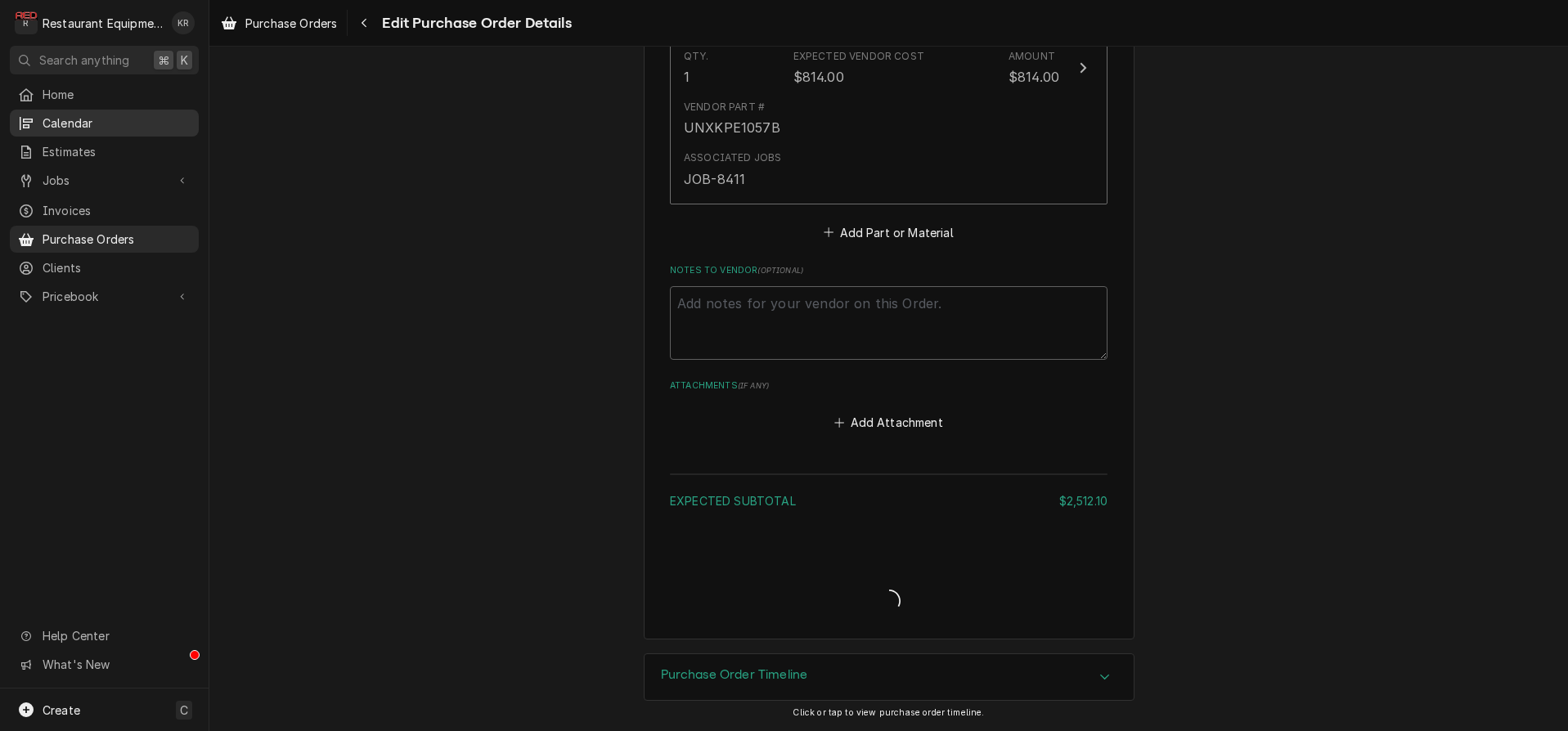
scroll to position [1939, 0]
type textarea "x"
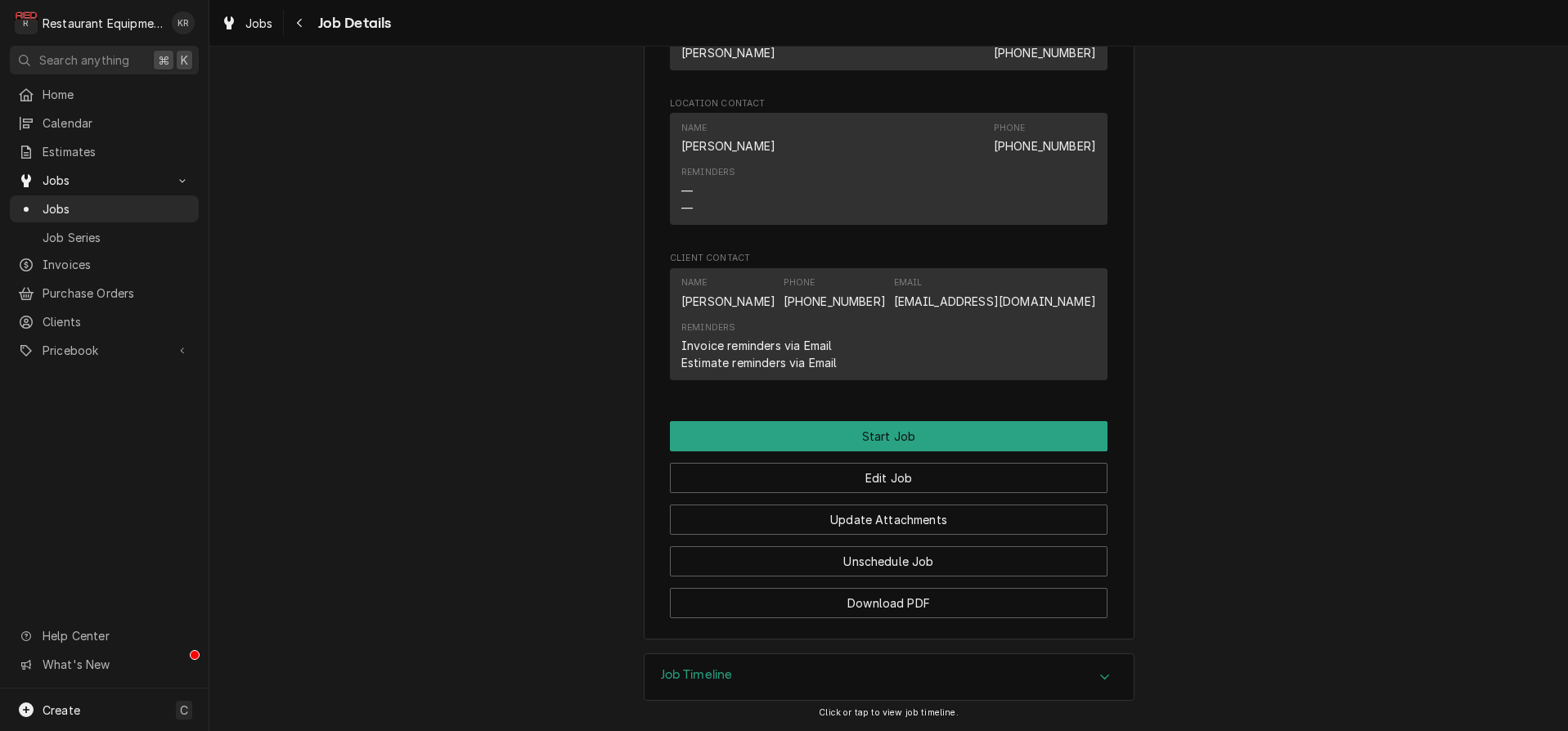
scroll to position [1339, 0]
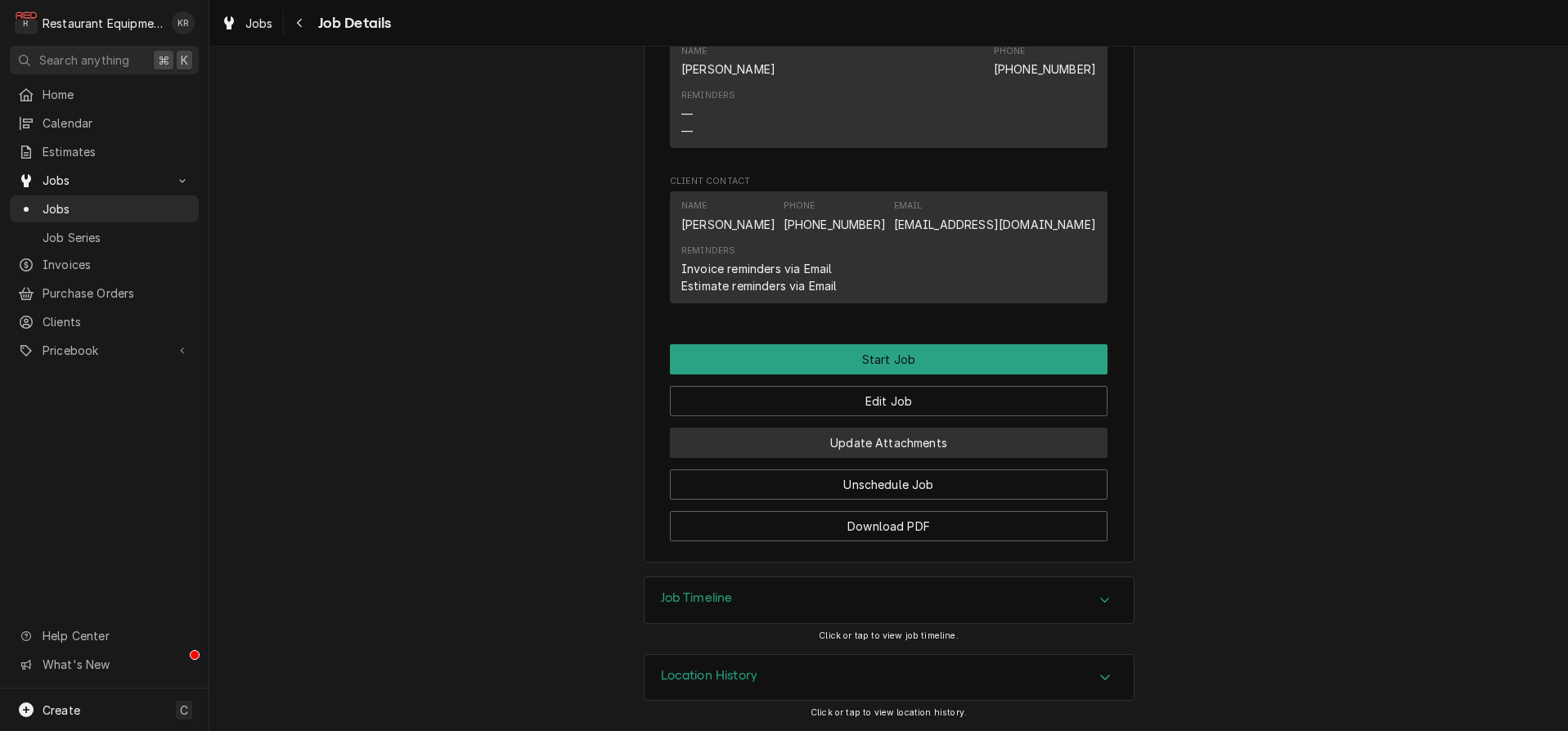
click at [867, 438] on button "Update Attachments" at bounding box center [888, 442] width 438 height 30
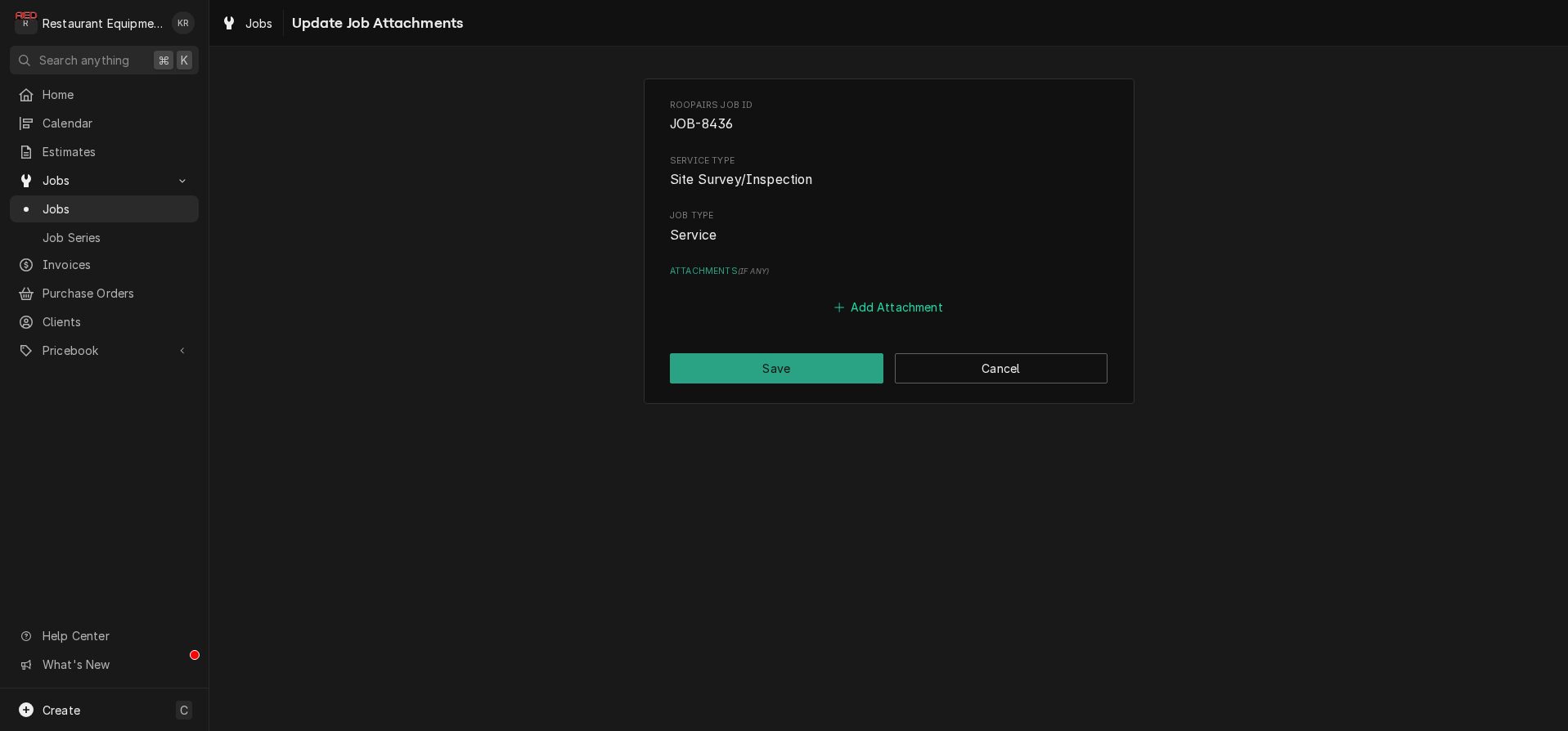
click at [876, 298] on button "Add Attachment" at bounding box center [889, 307] width 114 height 23
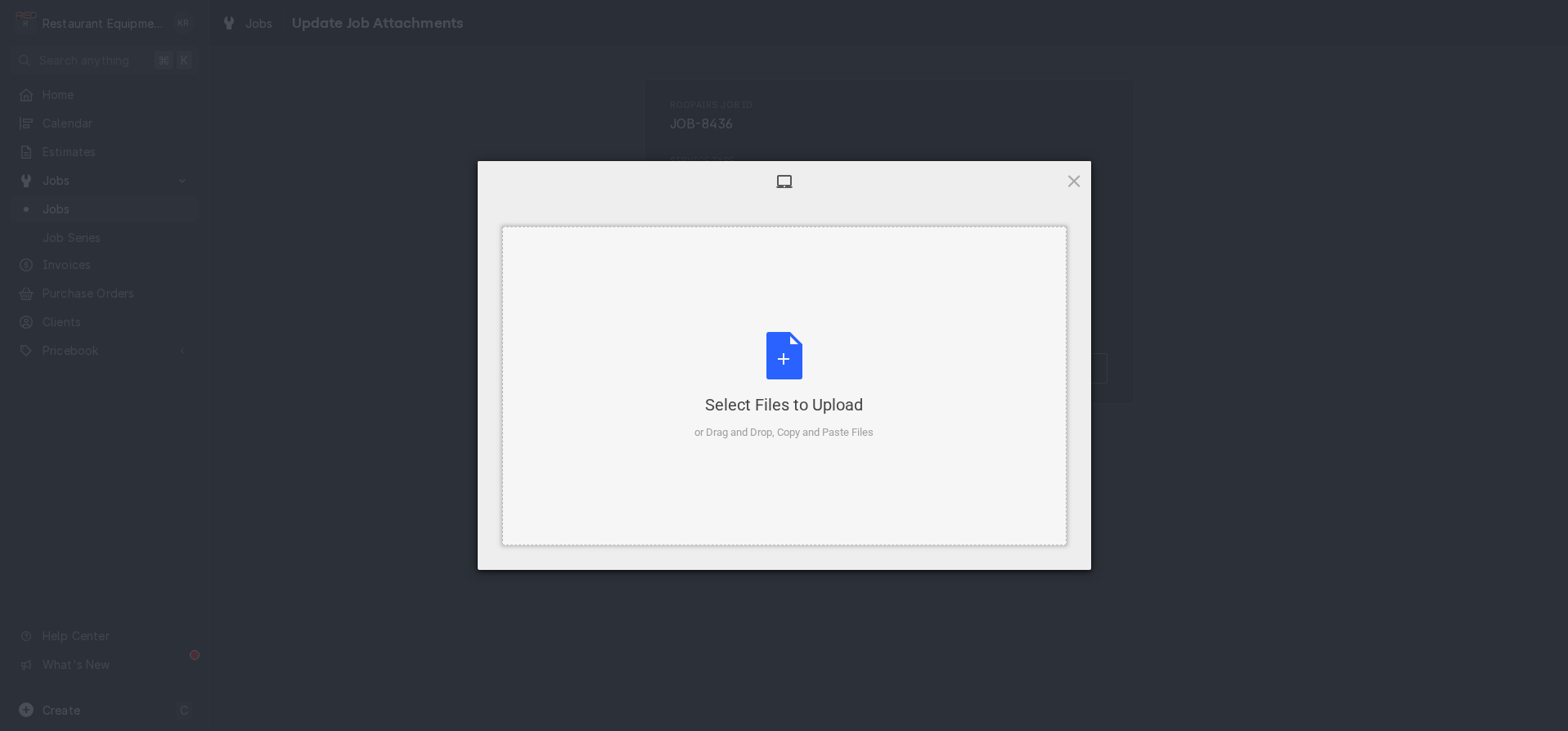
click at [783, 349] on div "Select Files to Upload or Drag and Drop, Copy and Paste Files" at bounding box center [784, 386] width 180 height 108
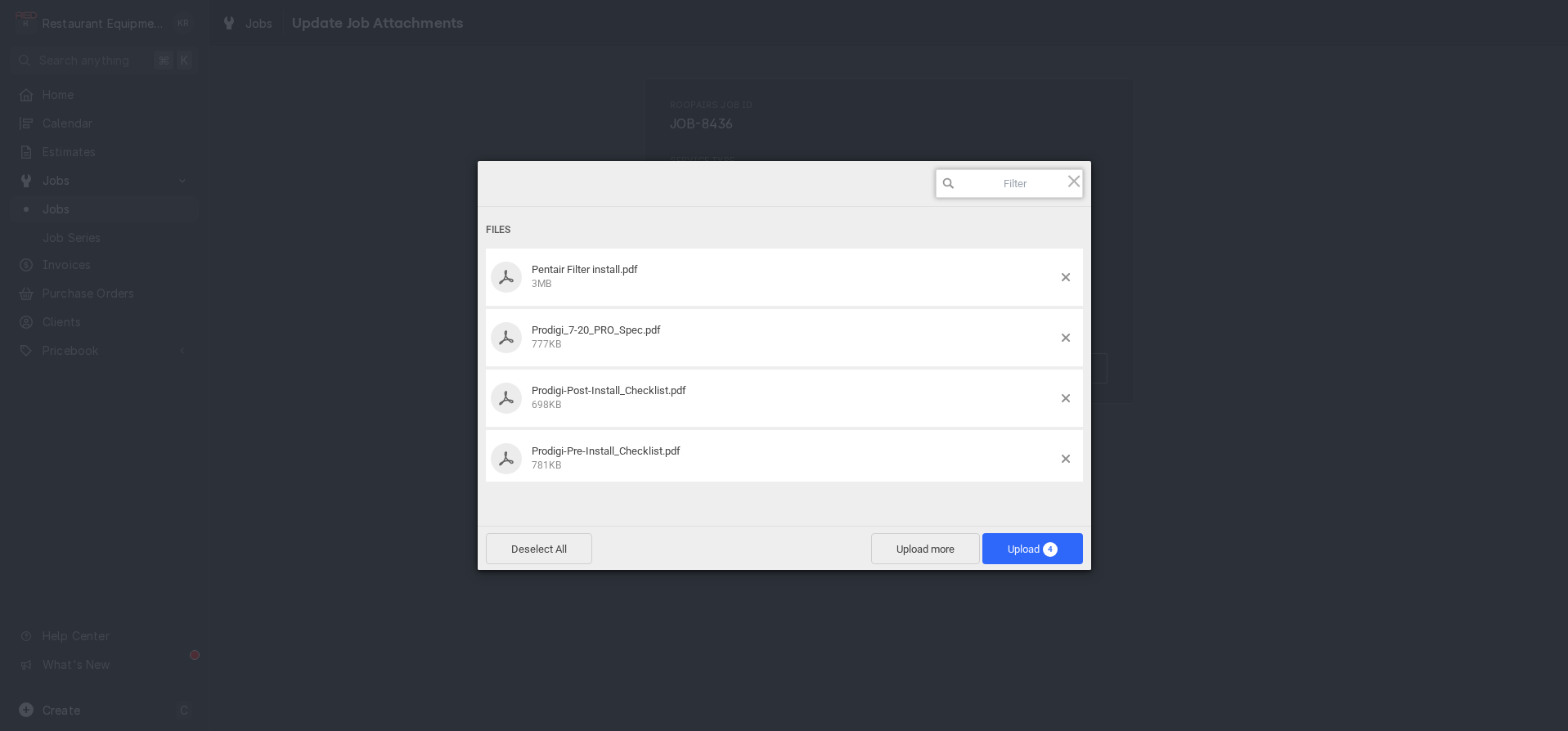
click at [1016, 186] on input at bounding box center [1009, 183] width 147 height 29
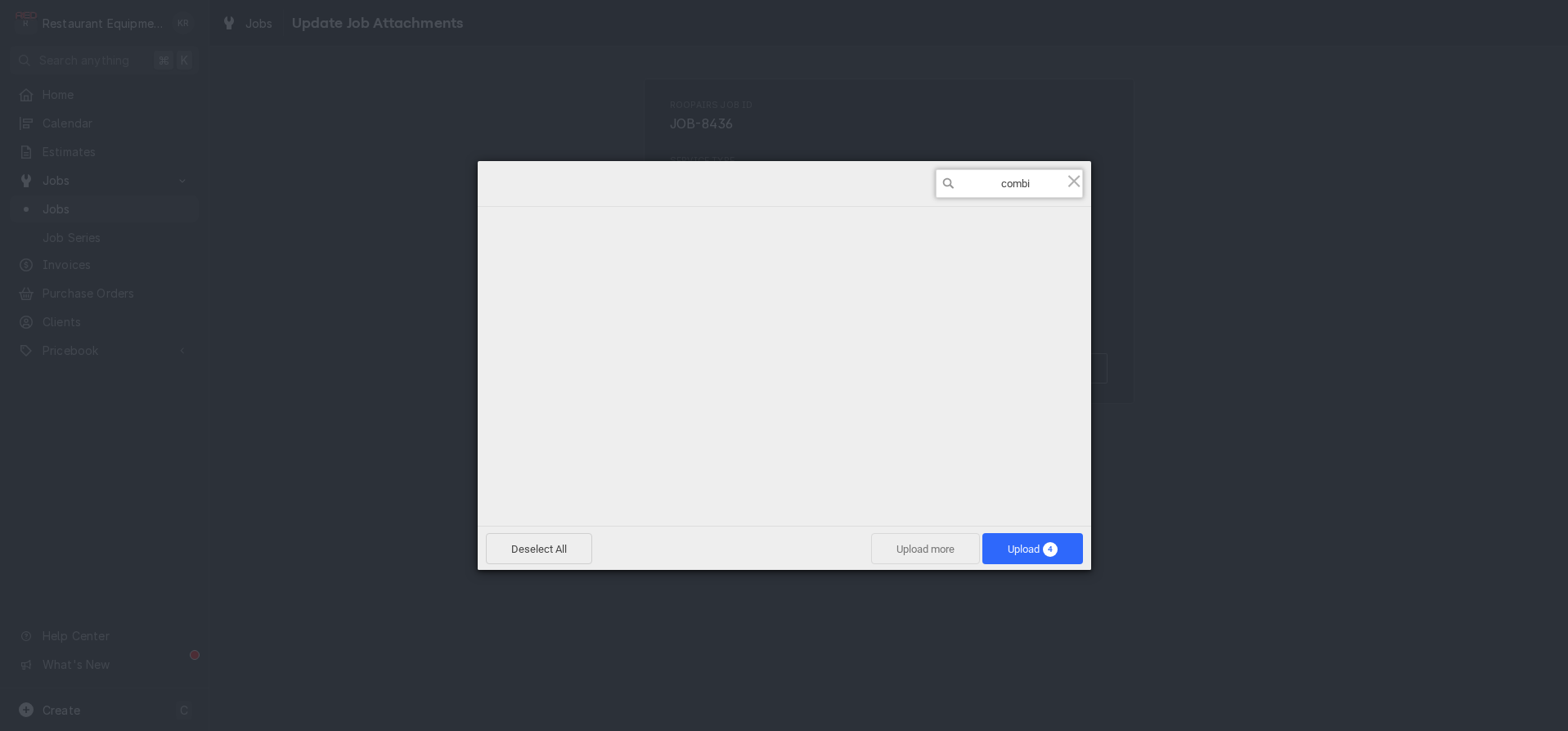
type input "combi"
click at [935, 558] on span "Upload more" at bounding box center [924, 549] width 108 height 31
click at [779, 353] on div "Select Files to Upload or Drag and Drop, Copy and Paste Files" at bounding box center [784, 386] width 180 height 108
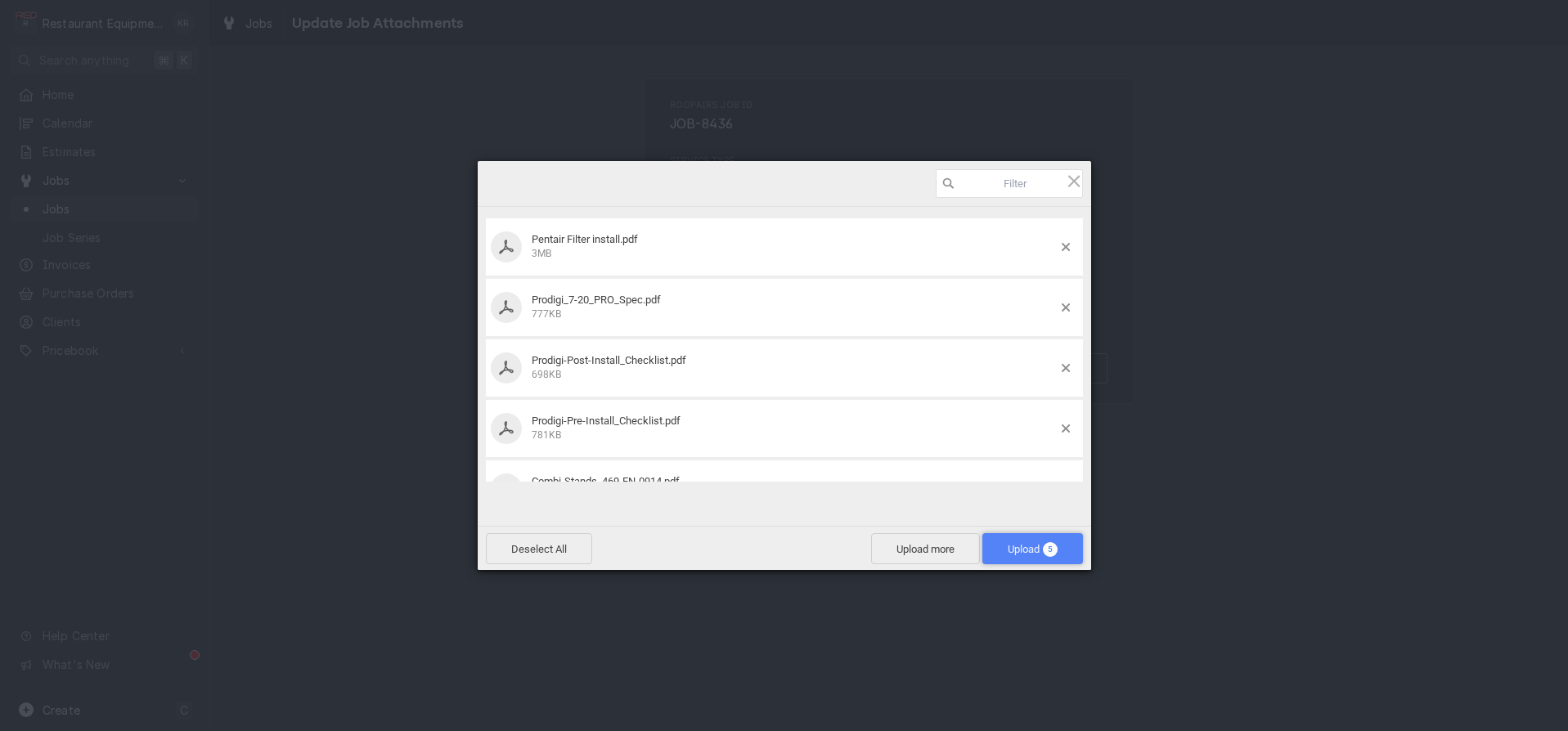
click at [1021, 543] on span "Upload 5" at bounding box center [1033, 549] width 50 height 12
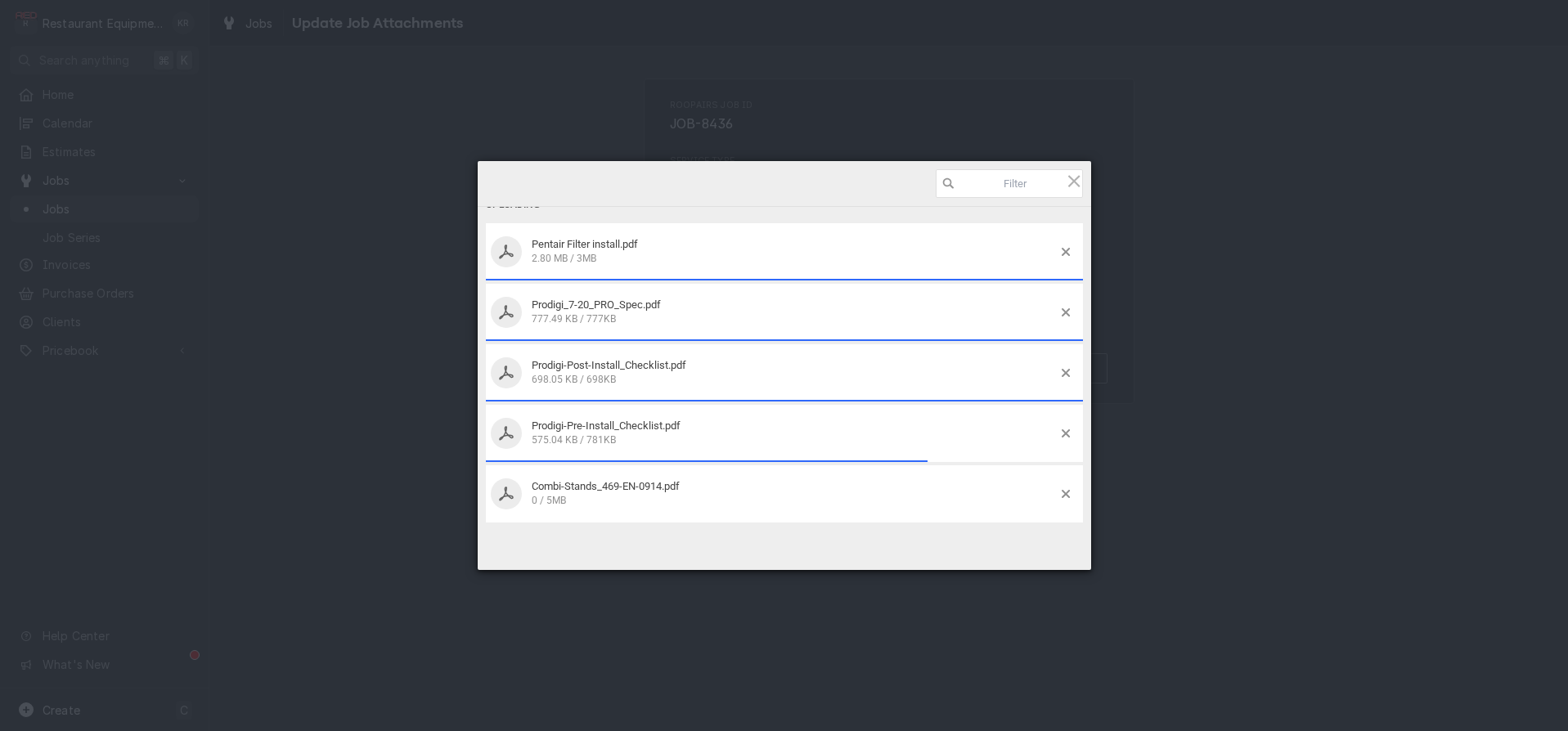
scroll to position [59, 0]
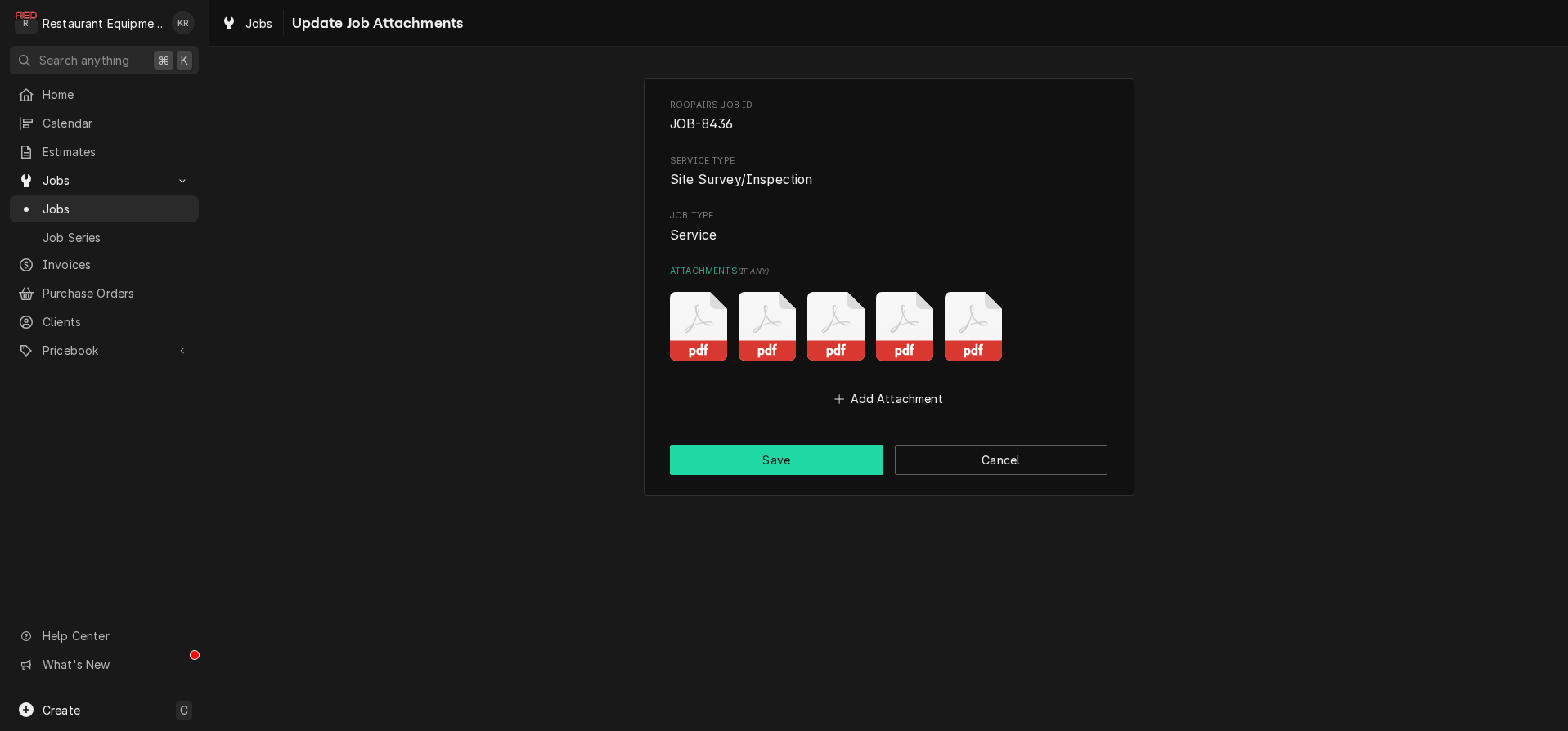
click at [806, 447] on button "Save" at bounding box center [776, 460] width 213 height 30
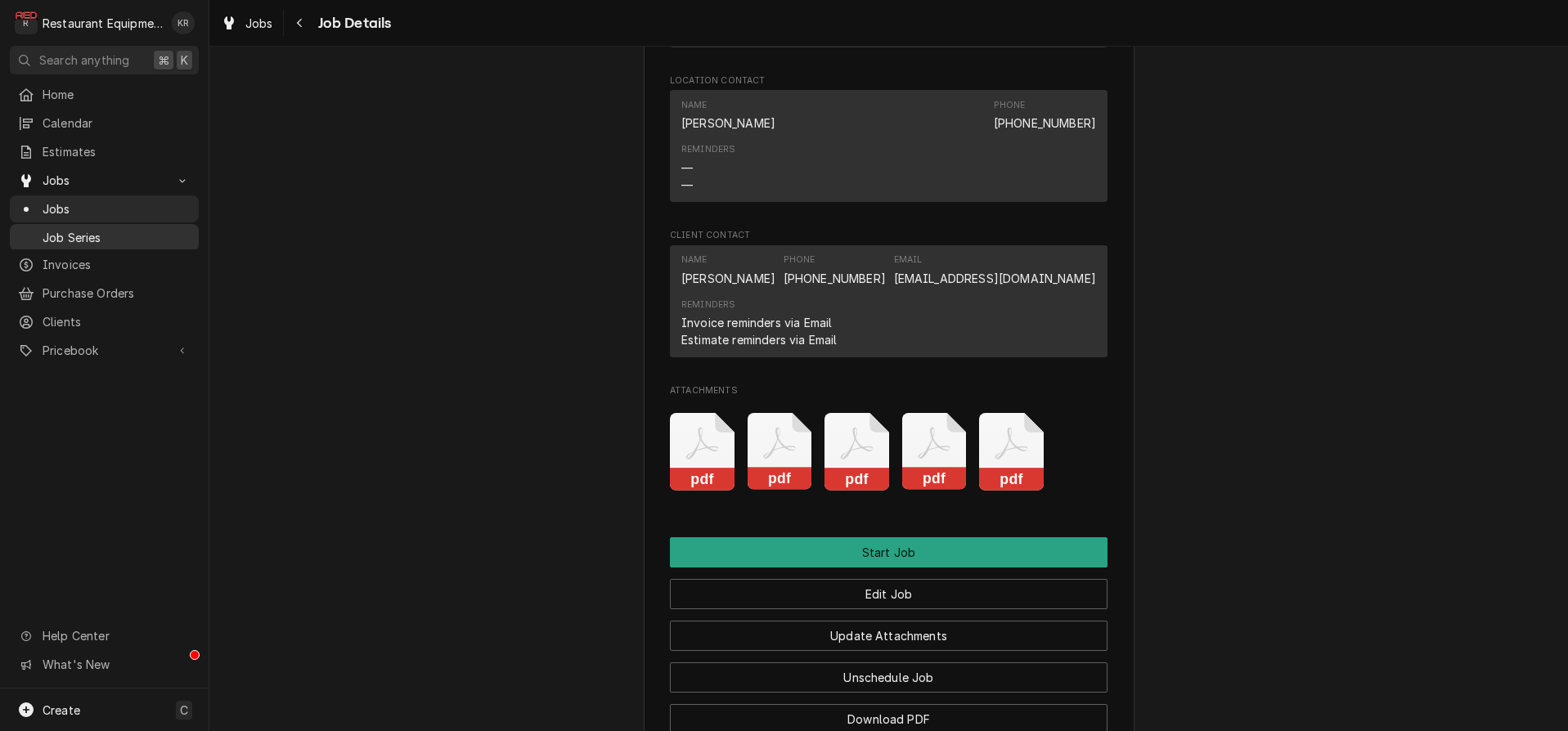
scroll to position [1478, 0]
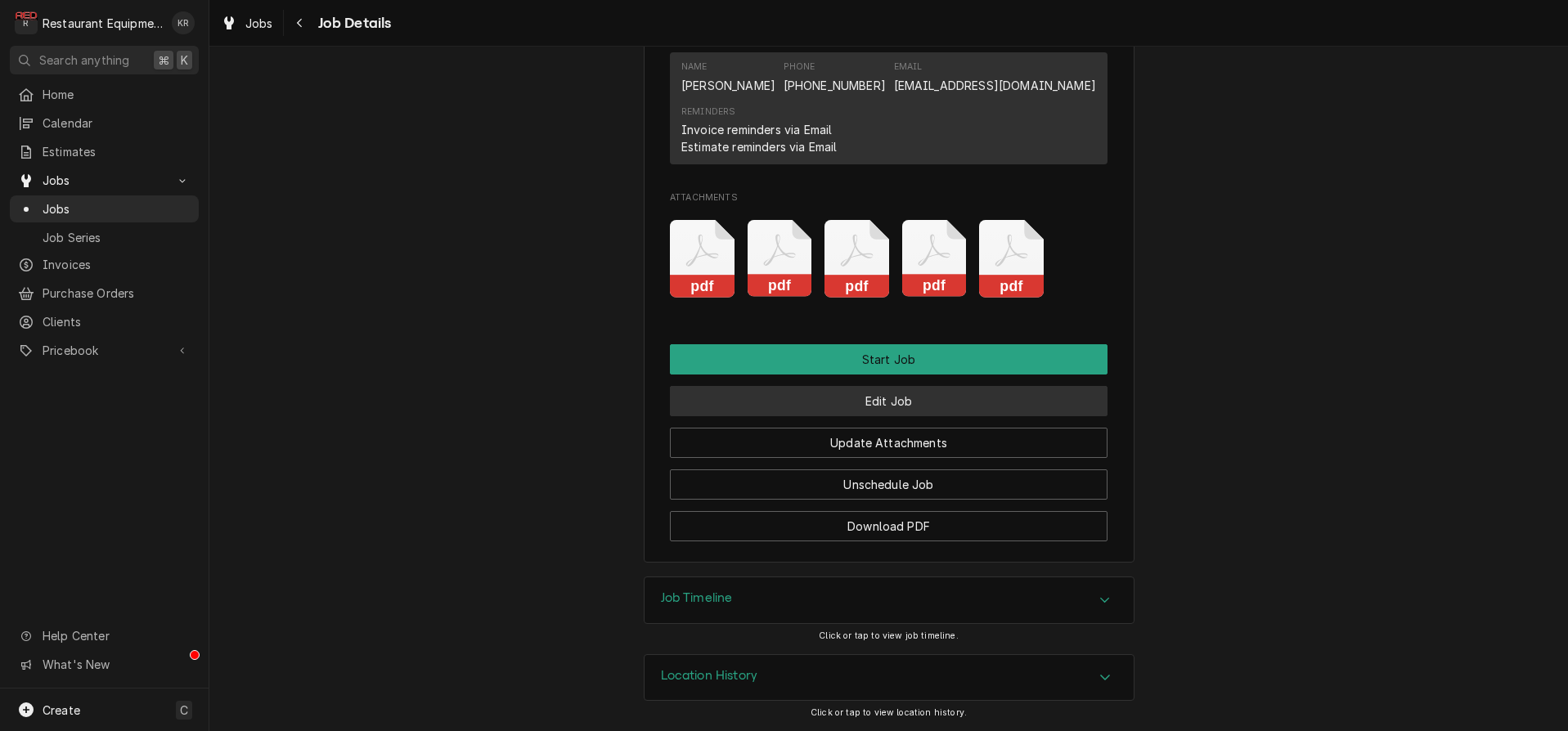
click at [882, 407] on button "Edit Job" at bounding box center [888, 401] width 438 height 30
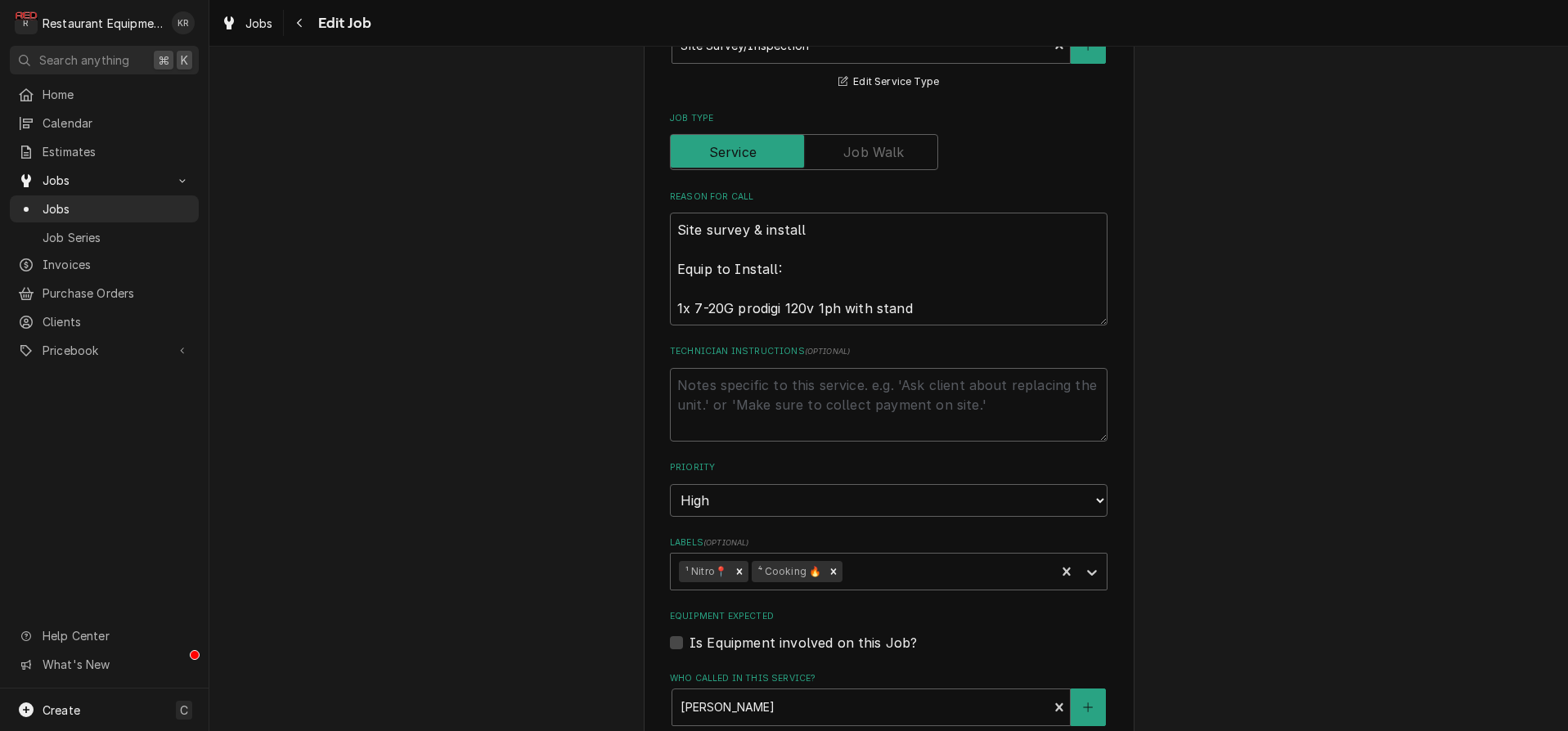
scroll to position [668, 0]
click at [677, 217] on textarea "Site survey & install Equip to Install: 1x 7-20G prodigi 120v 1ph with stand" at bounding box center [888, 266] width 438 height 113
paste textarea "Models: 1x 7-20G prodigi 120v 1ph with stand # of Units: 1 # Install Kits*: [ 1…"
type textarea "x"
type textarea "Models: 1x 7-20G prodigi 120v 1ph with stand # of Units: 1 # Install Kits*: [ 1…"
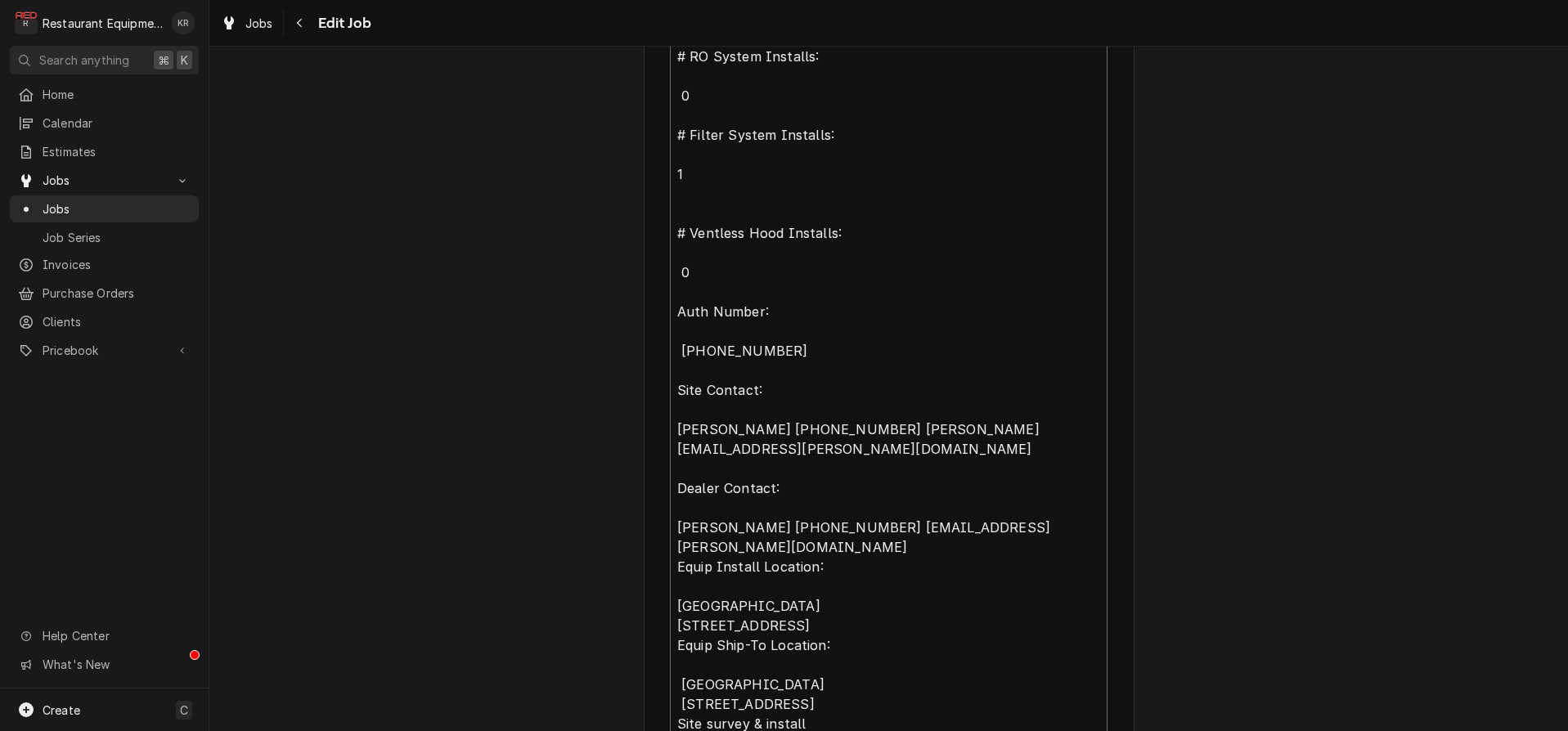
type textarea "x"
type textarea "Models: 1x 7-20G prodigi 120v 1ph with stand # of Units: 1 # Install Kits*: [ 1…"
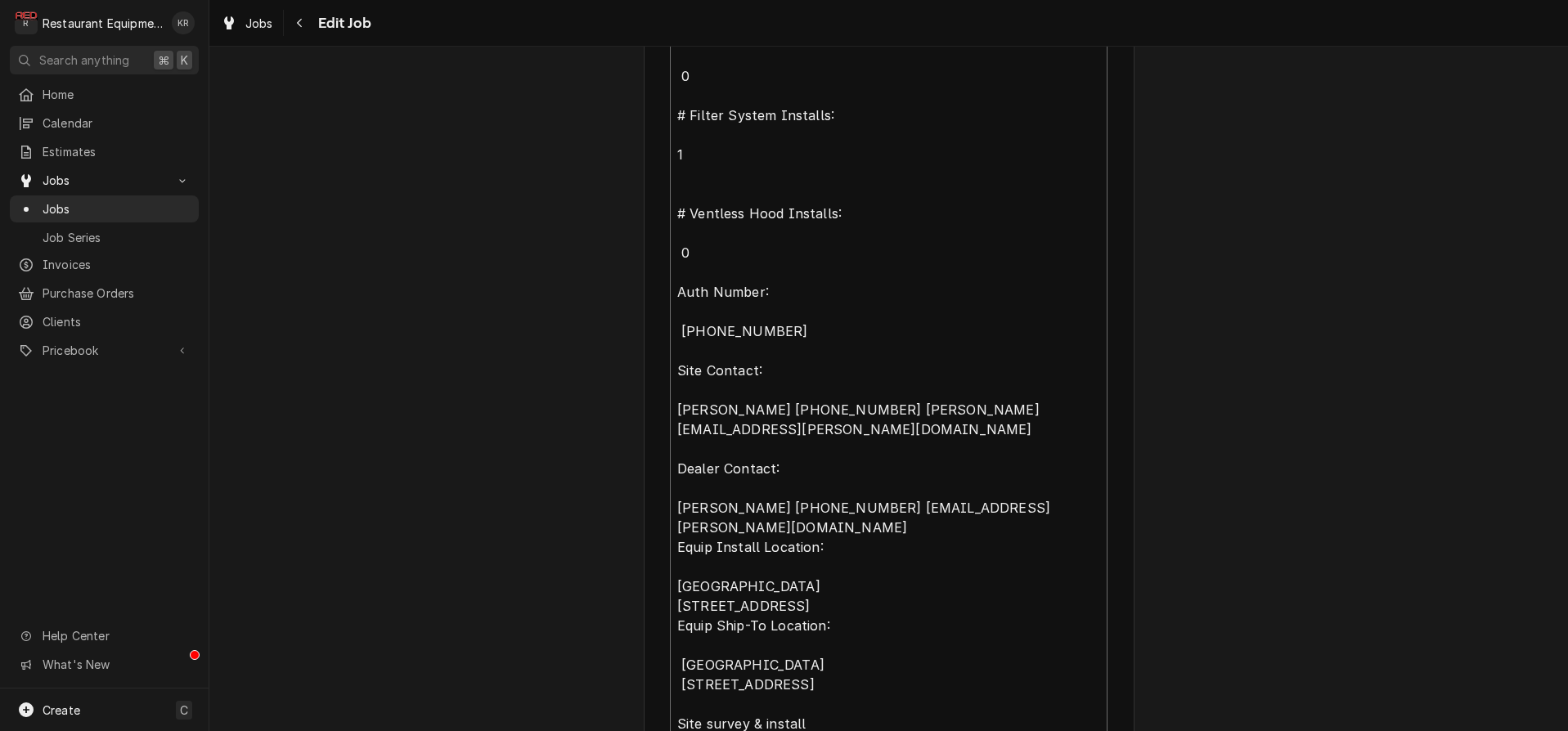
type textarea "x"
type textarea "Models: 1x 7-20G prodigi 120v 1ph with stand # of Units: 1 # Install Kits*: [ 1…"
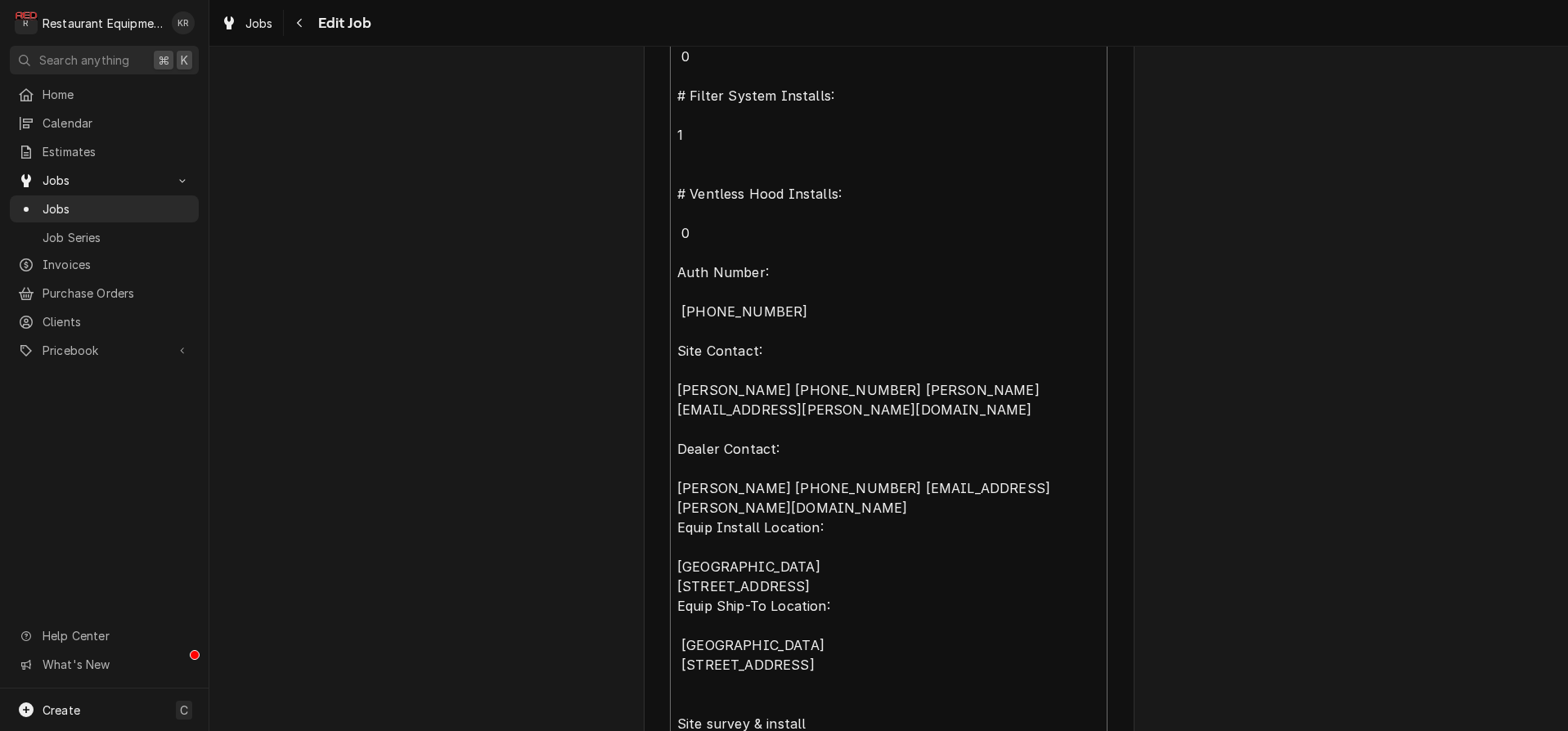
type textarea "x"
type textarea "Models: 1x 7-20G prodigi 120v 1ph with stand # of Units: 1 # Install Kits*: [ 1…"
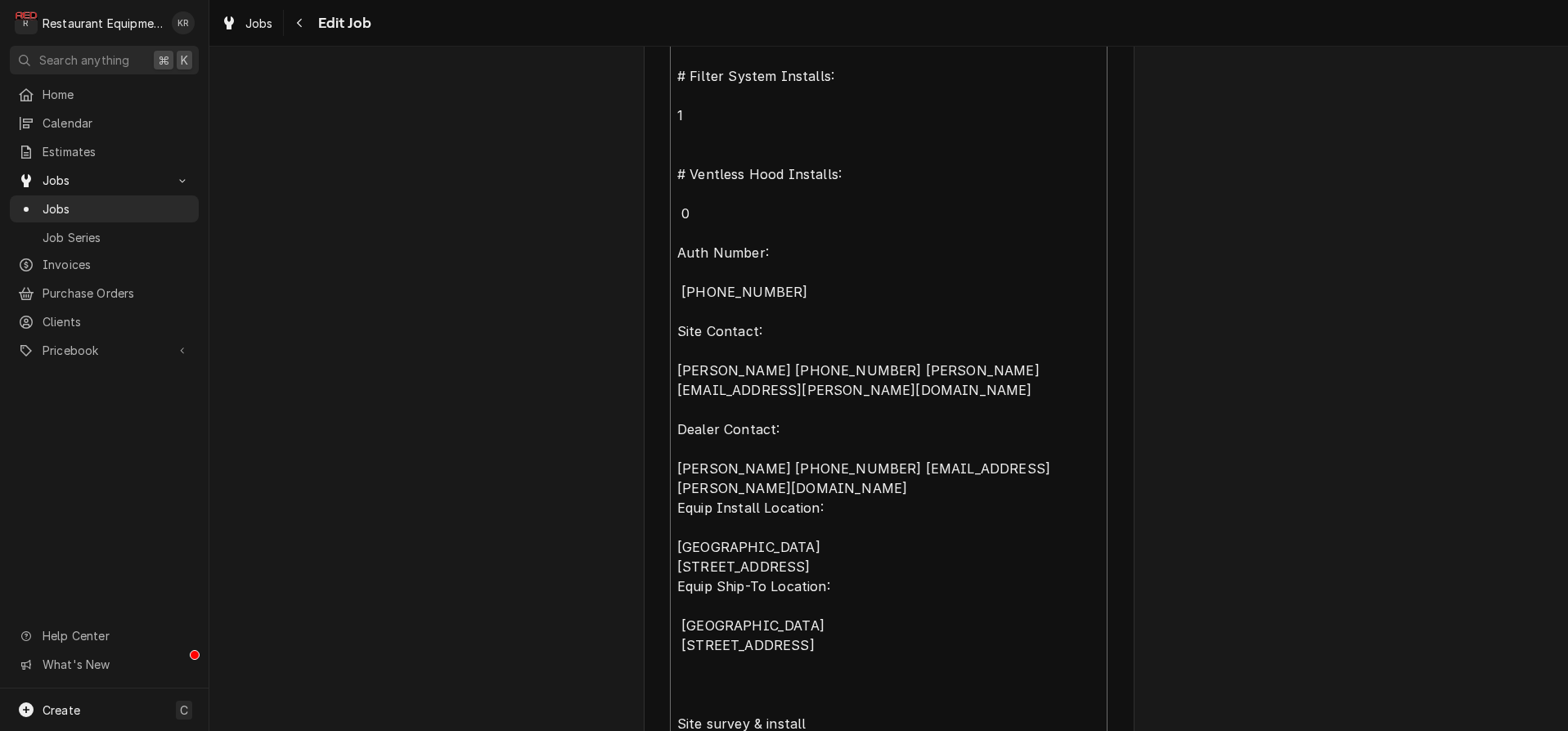
type textarea "x"
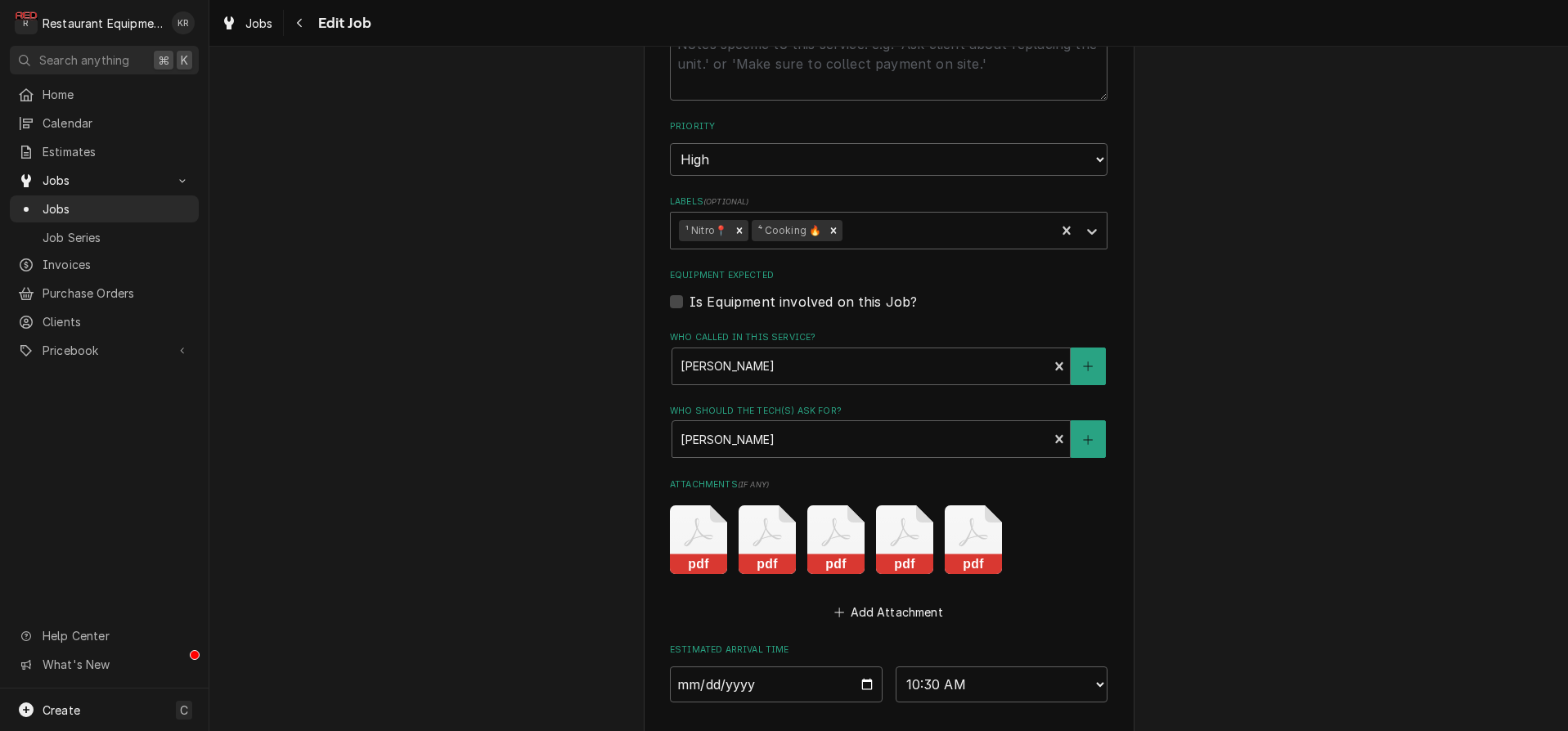
scroll to position [2197, 0]
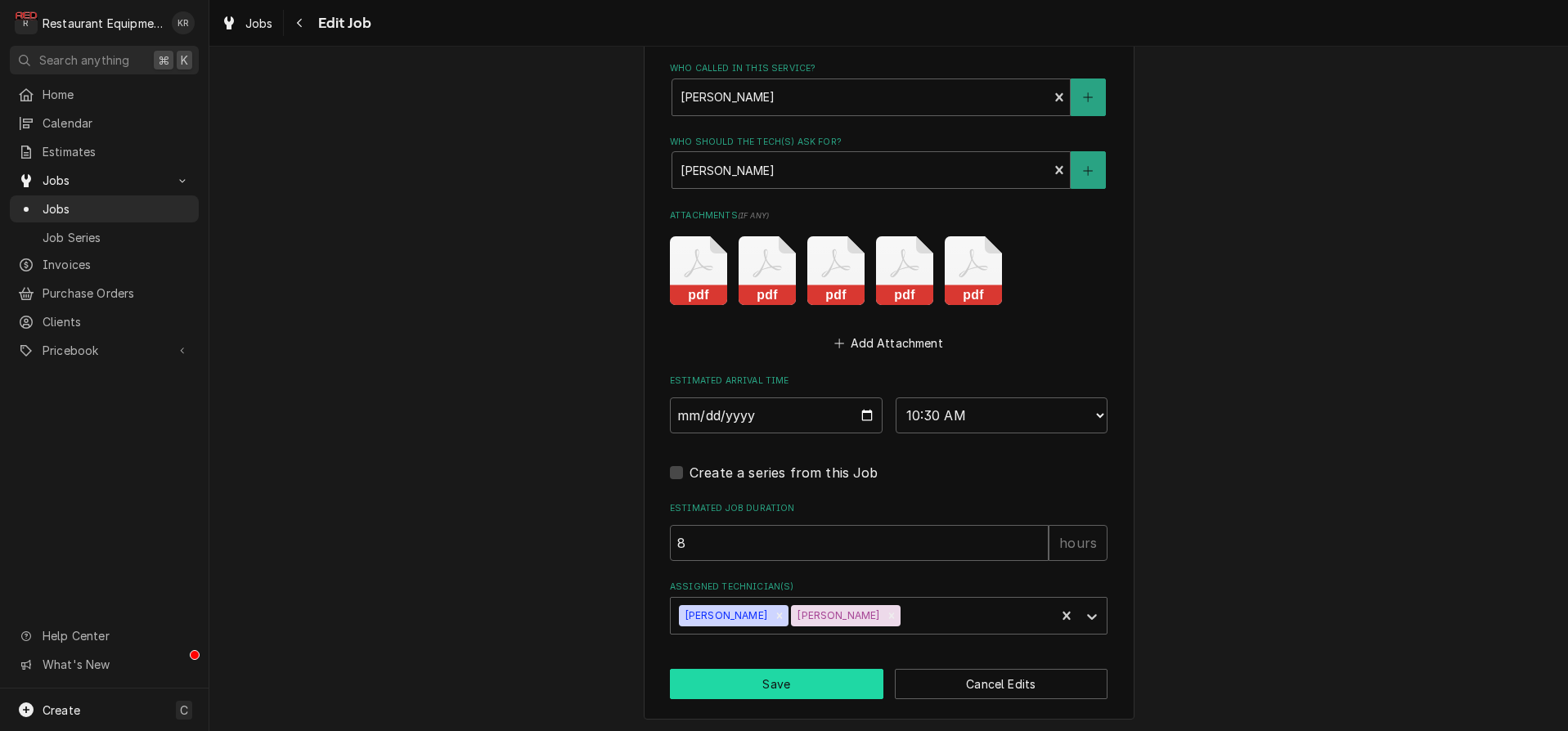
type textarea "Models: 1x 7-20G prodigi 120v 1ph with stand # of Units: 1 # Install Kits*: [ 1…"
click at [783, 687] on button "Save" at bounding box center [776, 684] width 213 height 30
type textarea "x"
